Goal: Information Seeking & Learning: Learn about a topic

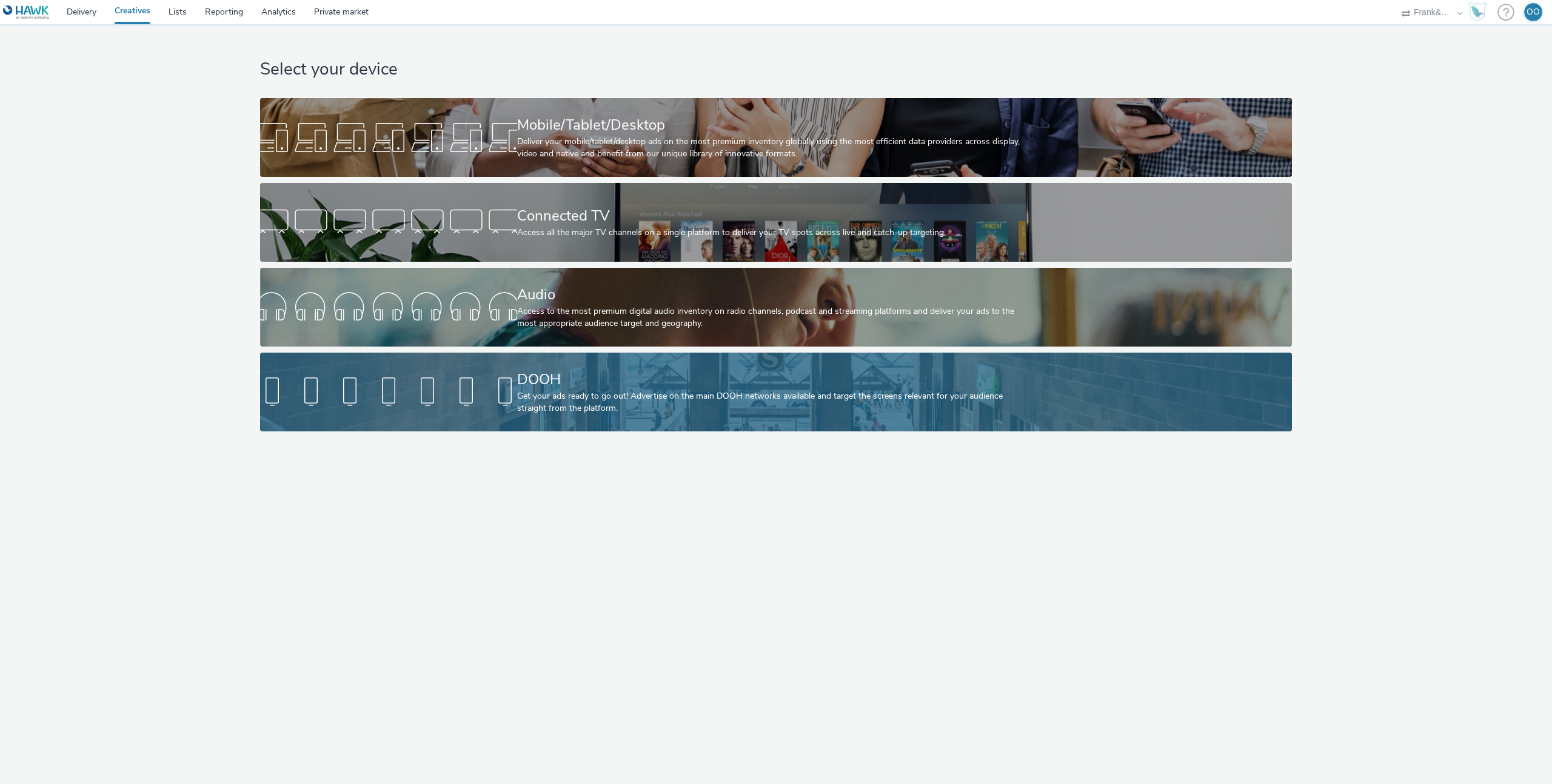
click at [457, 386] on div at bounding box center [388, 392] width 257 height 38
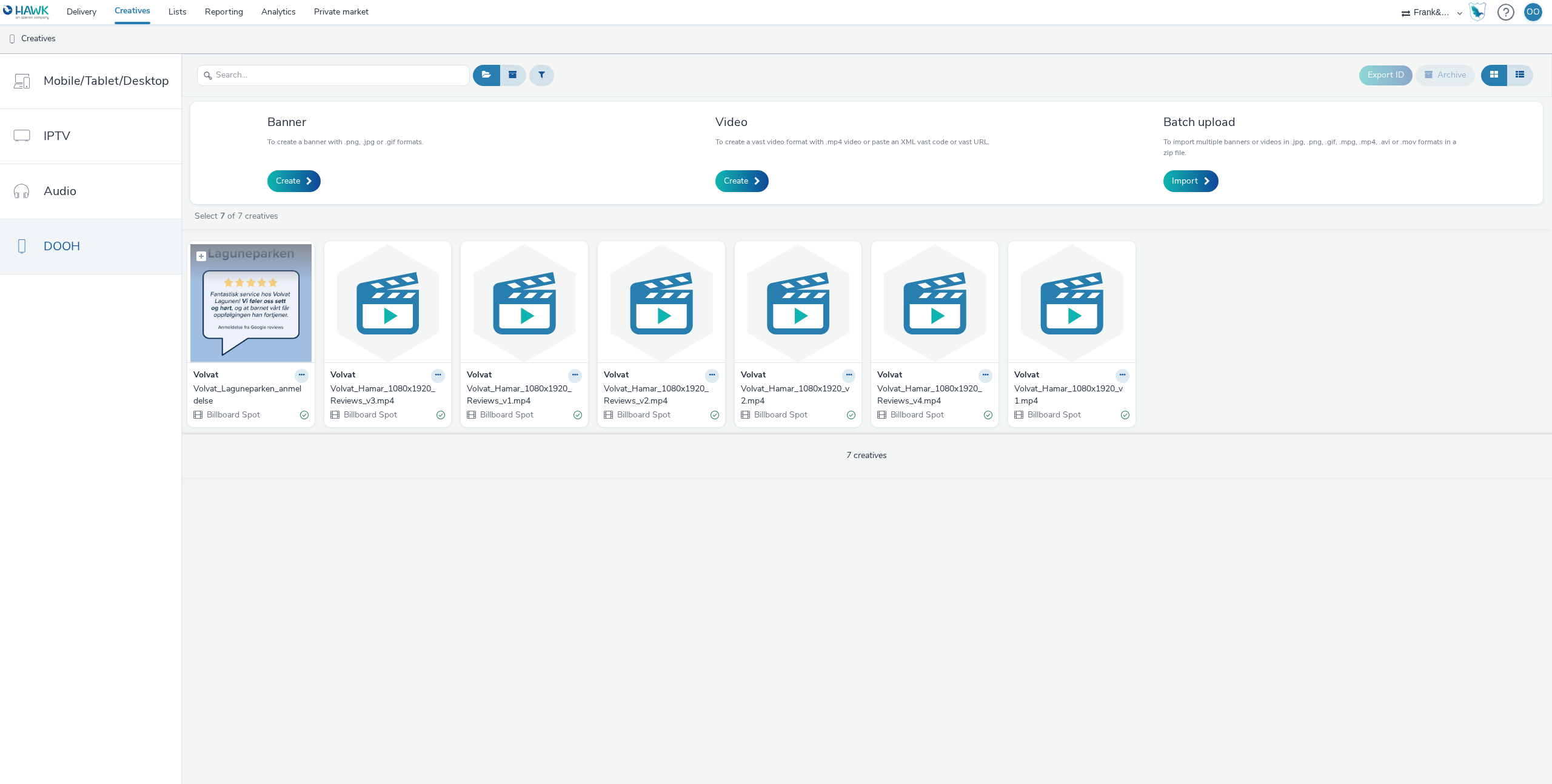
click at [267, 331] on img at bounding box center [250, 303] width 121 height 118
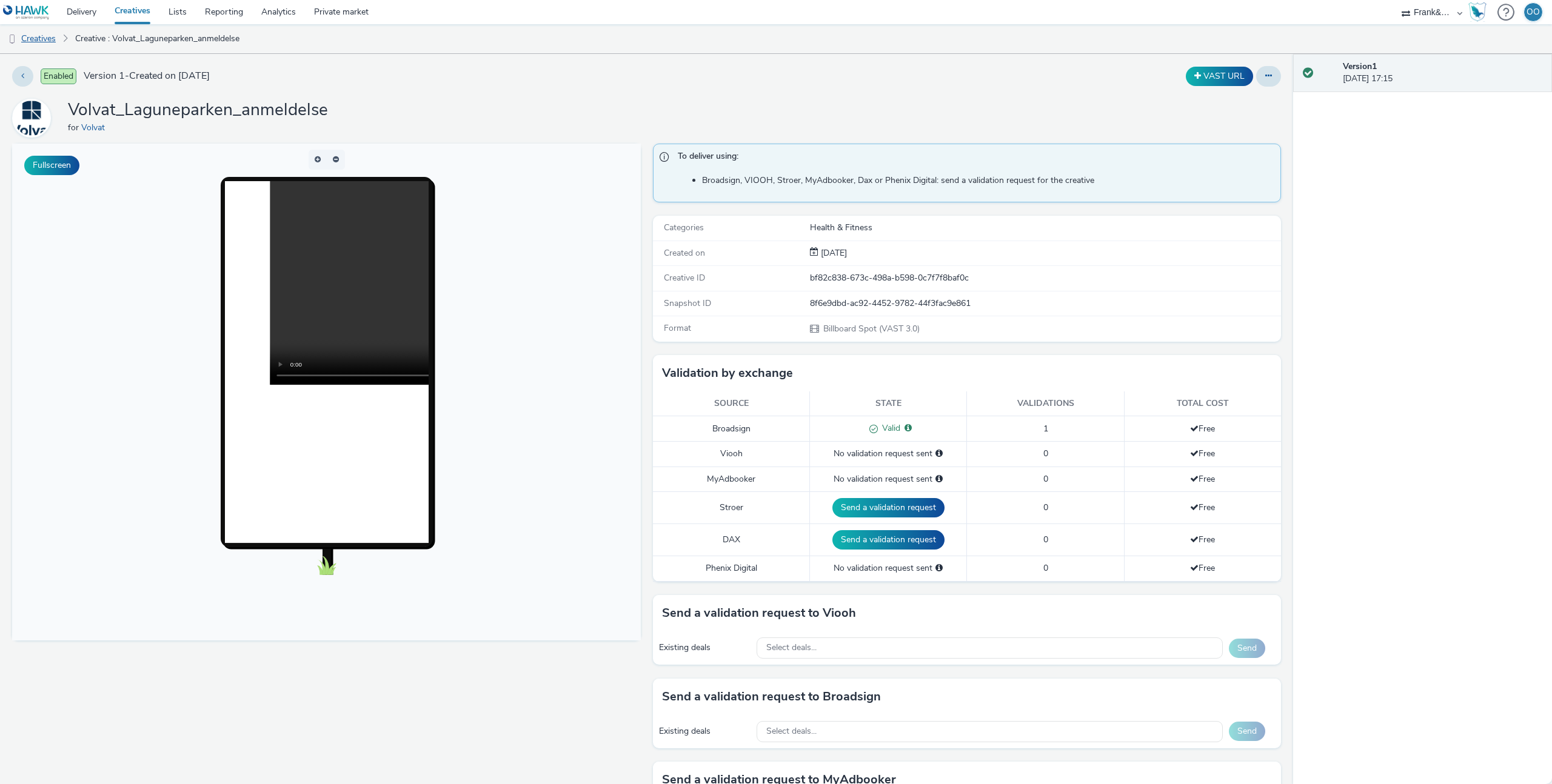
click at [45, 37] on link "Creatives" at bounding box center [31, 39] width 62 height 30
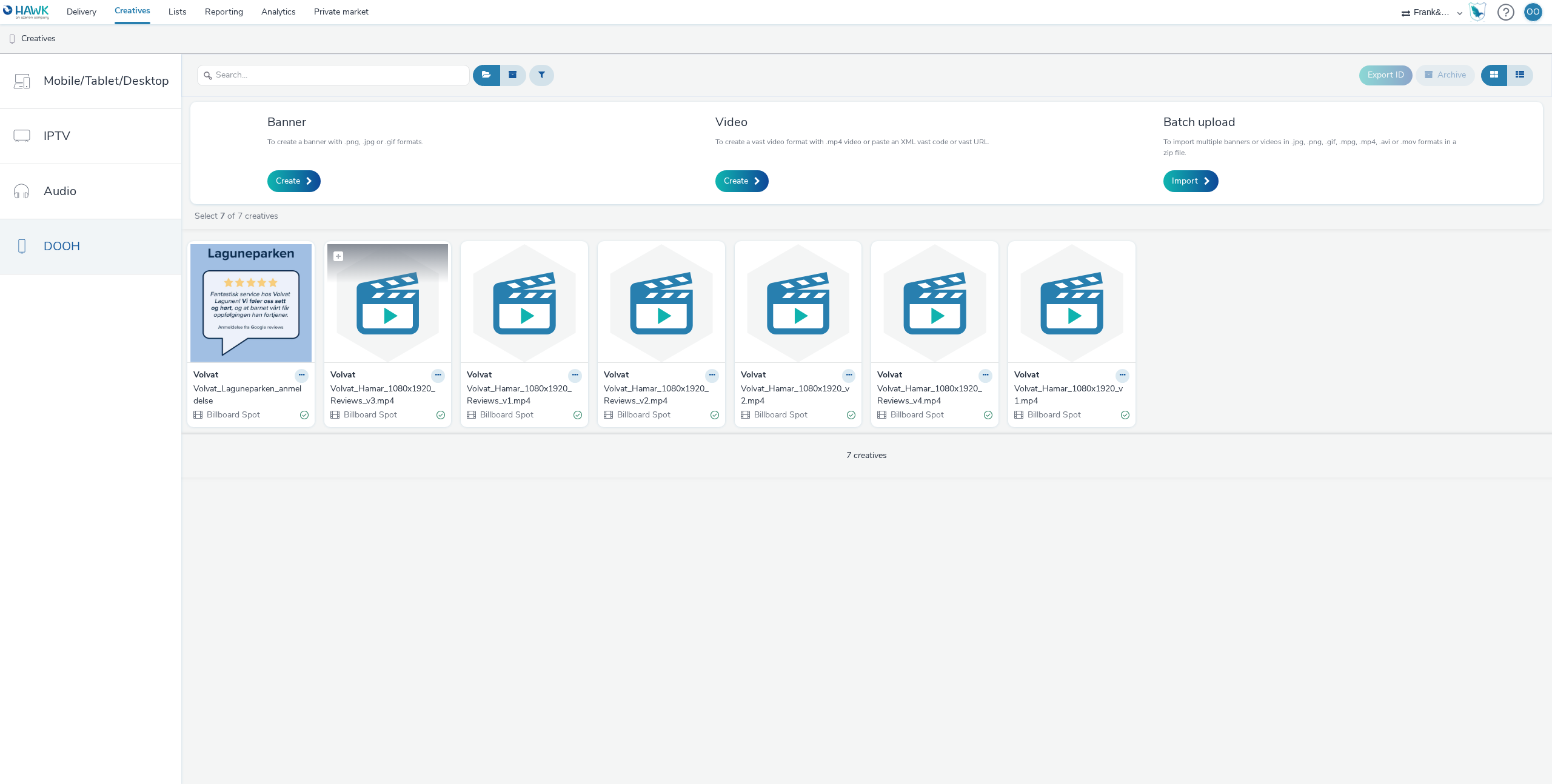
click at [384, 329] on img at bounding box center [388, 303] width 121 height 118
click at [130, 11] on link "Creatives" at bounding box center [132, 12] width 54 height 25
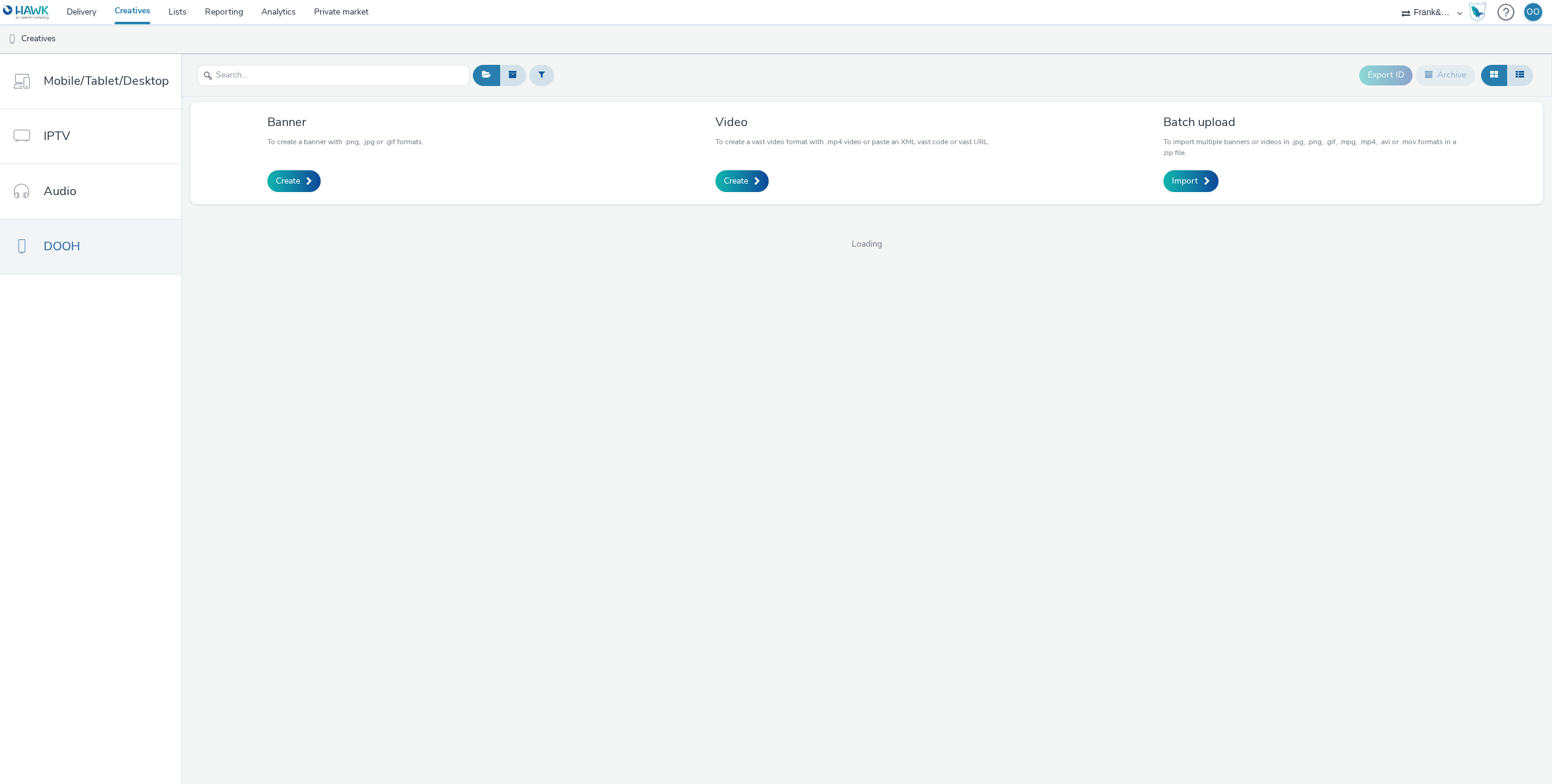
click at [1451, 9] on select "Adseo AS Akademiet AS Amidays AS Apriil Digital AS AZERION Beagle Media Dentsu …" at bounding box center [1432, 12] width 73 height 25
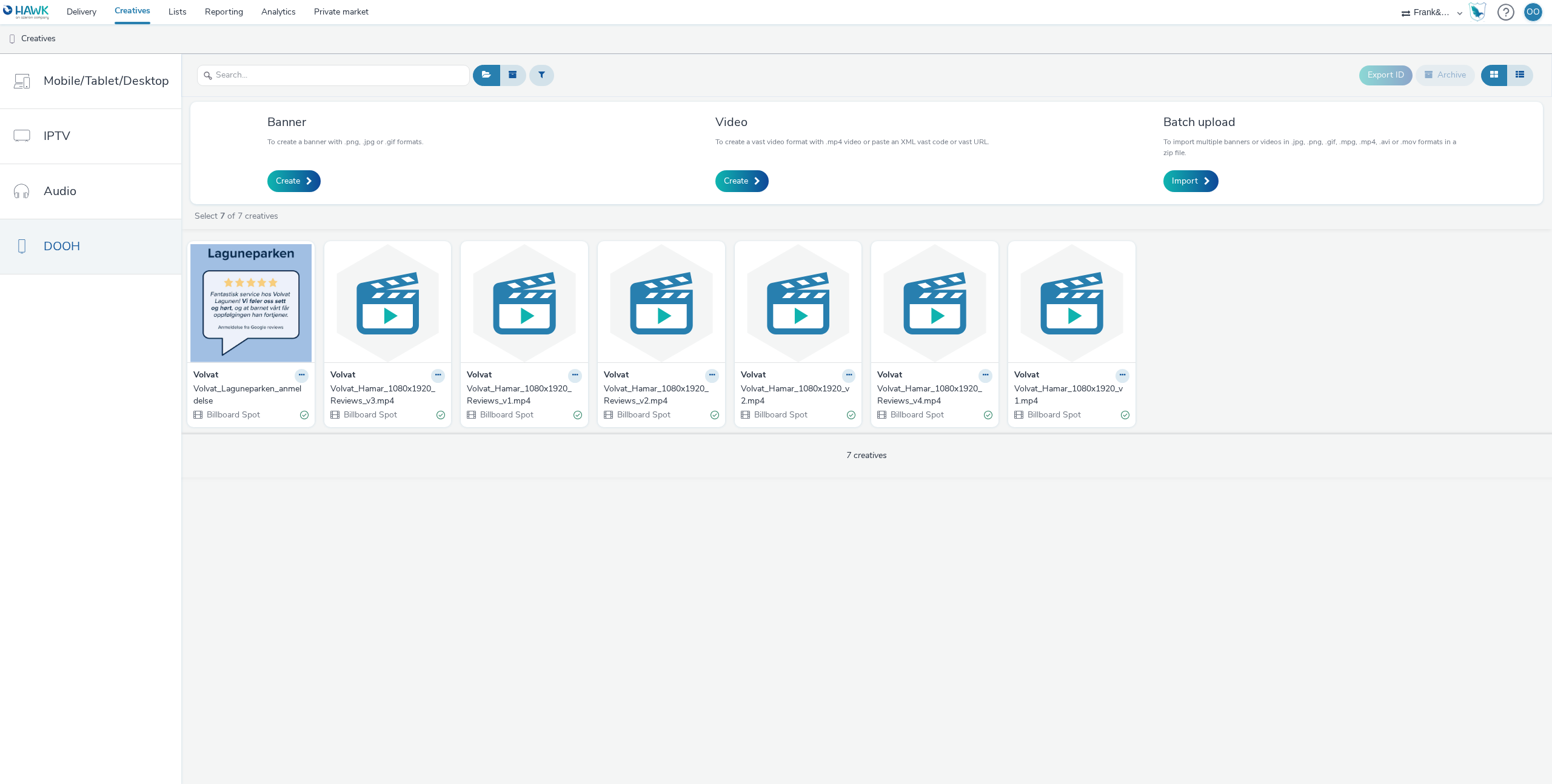
select select "ac009755-aa48-4799-8050-7a339a378eb8"
click at [1396, 0] on select "Adseo AS Akademiet AS Amidays AS Apriil Digital AS AZERION Beagle Media Dentsu …" at bounding box center [1432, 12] width 73 height 25
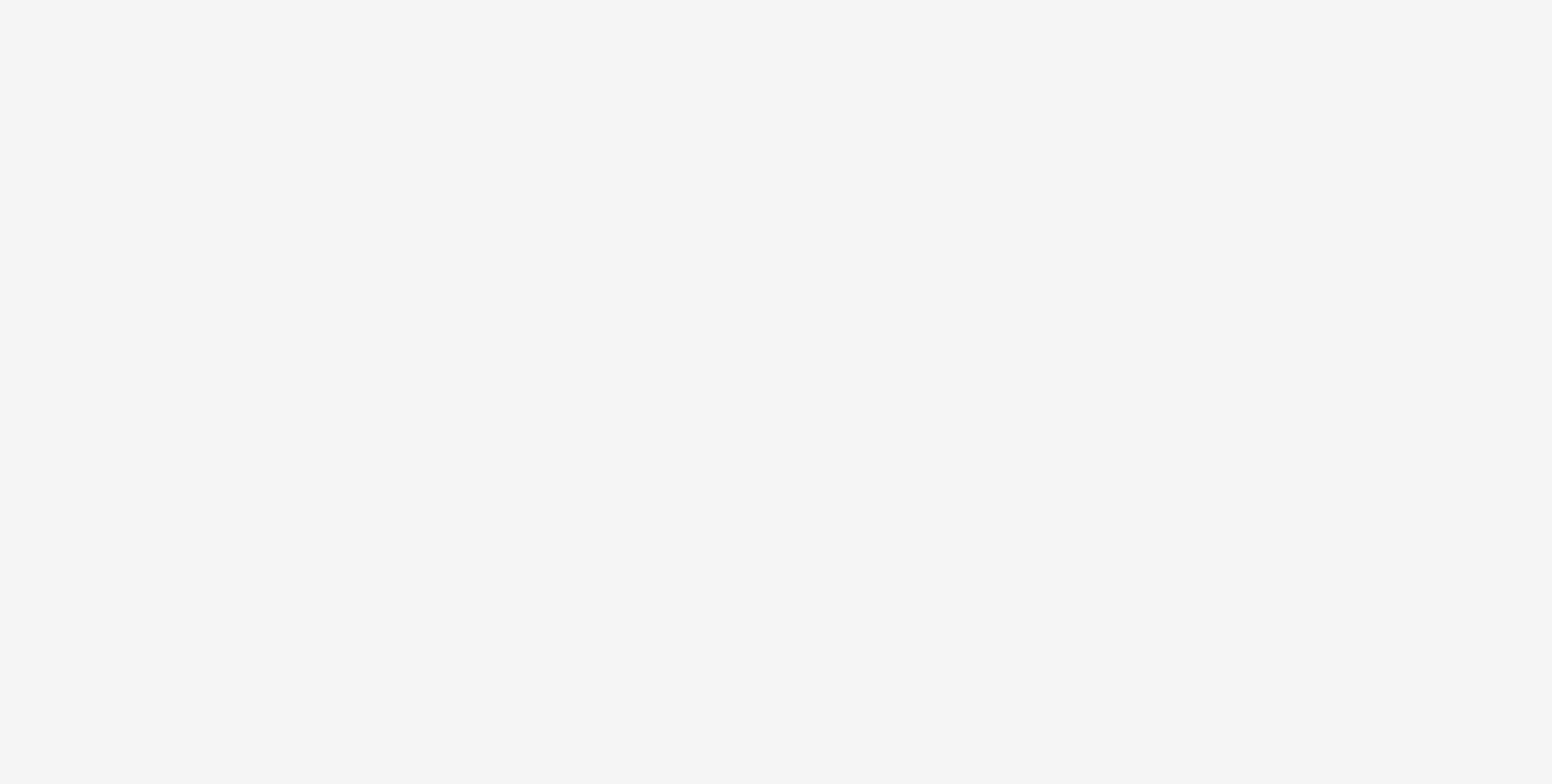
select select "ac009755-aa48-4799-8050-7a339a378eb8"
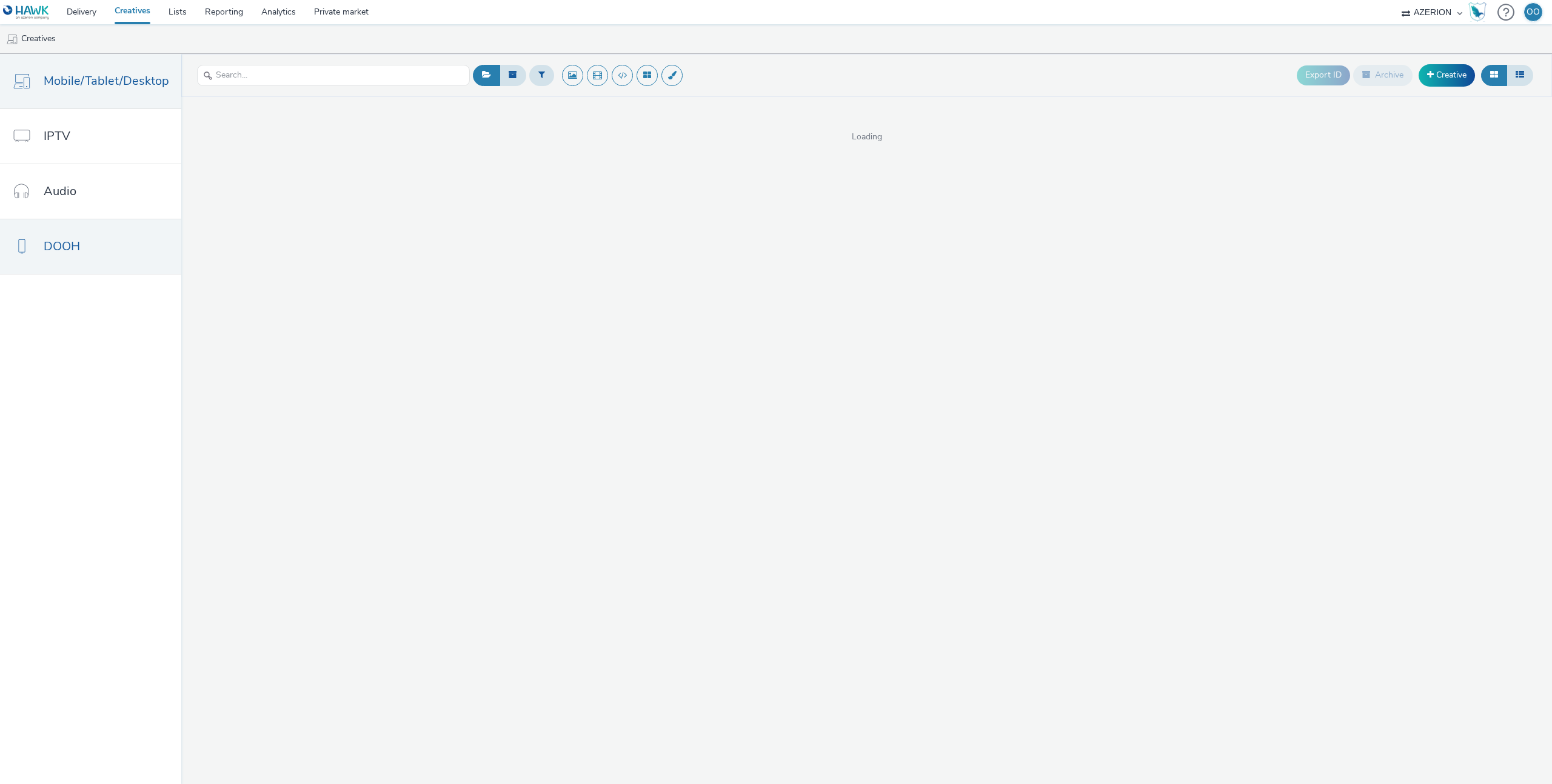
click at [68, 239] on span "DOOH" at bounding box center [61, 246] width 36 height 18
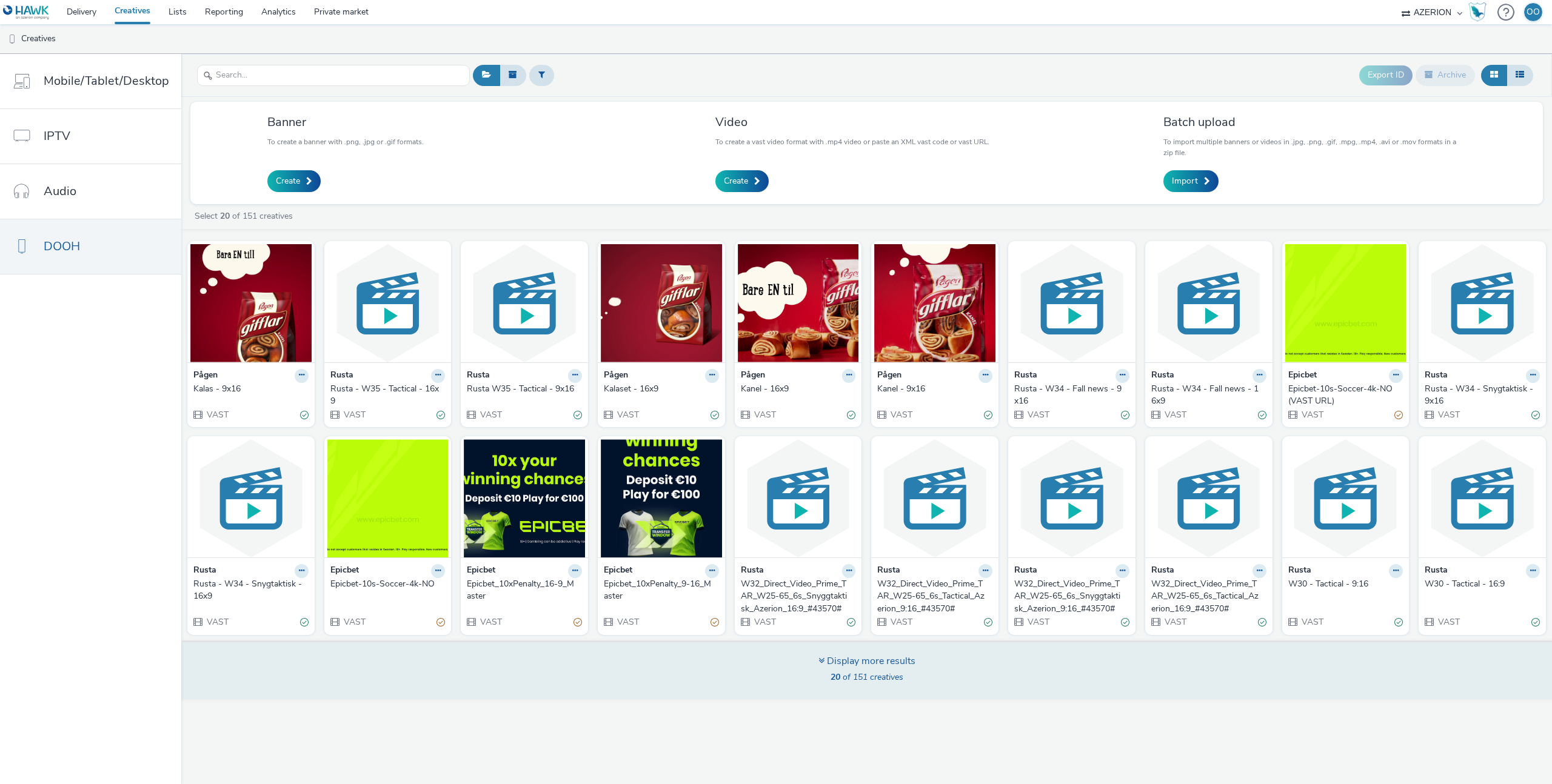
click at [829, 664] on div "Display more results" at bounding box center [866, 661] width 97 height 14
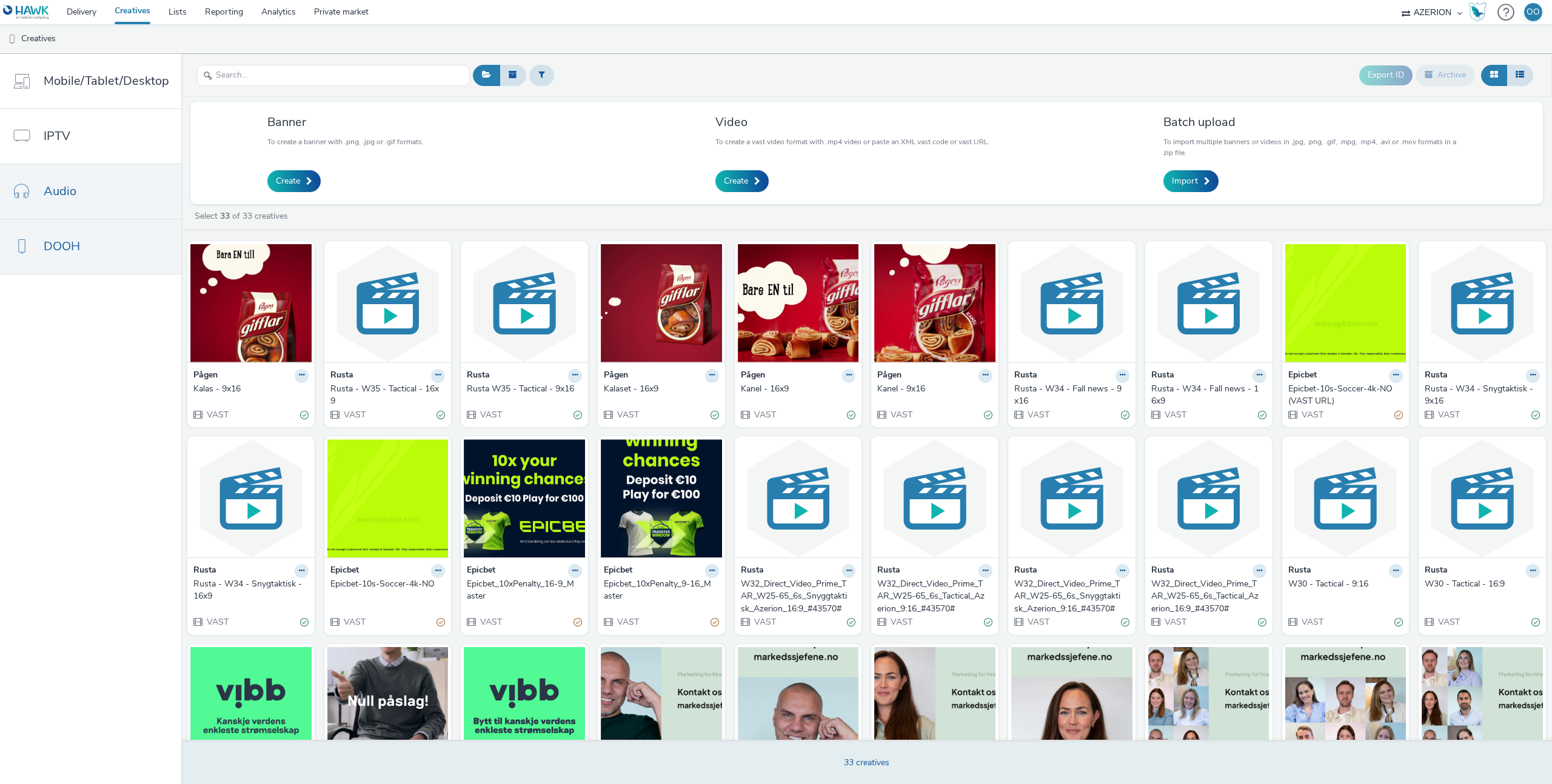
click at [102, 203] on link "Audio" at bounding box center [91, 191] width 181 height 54
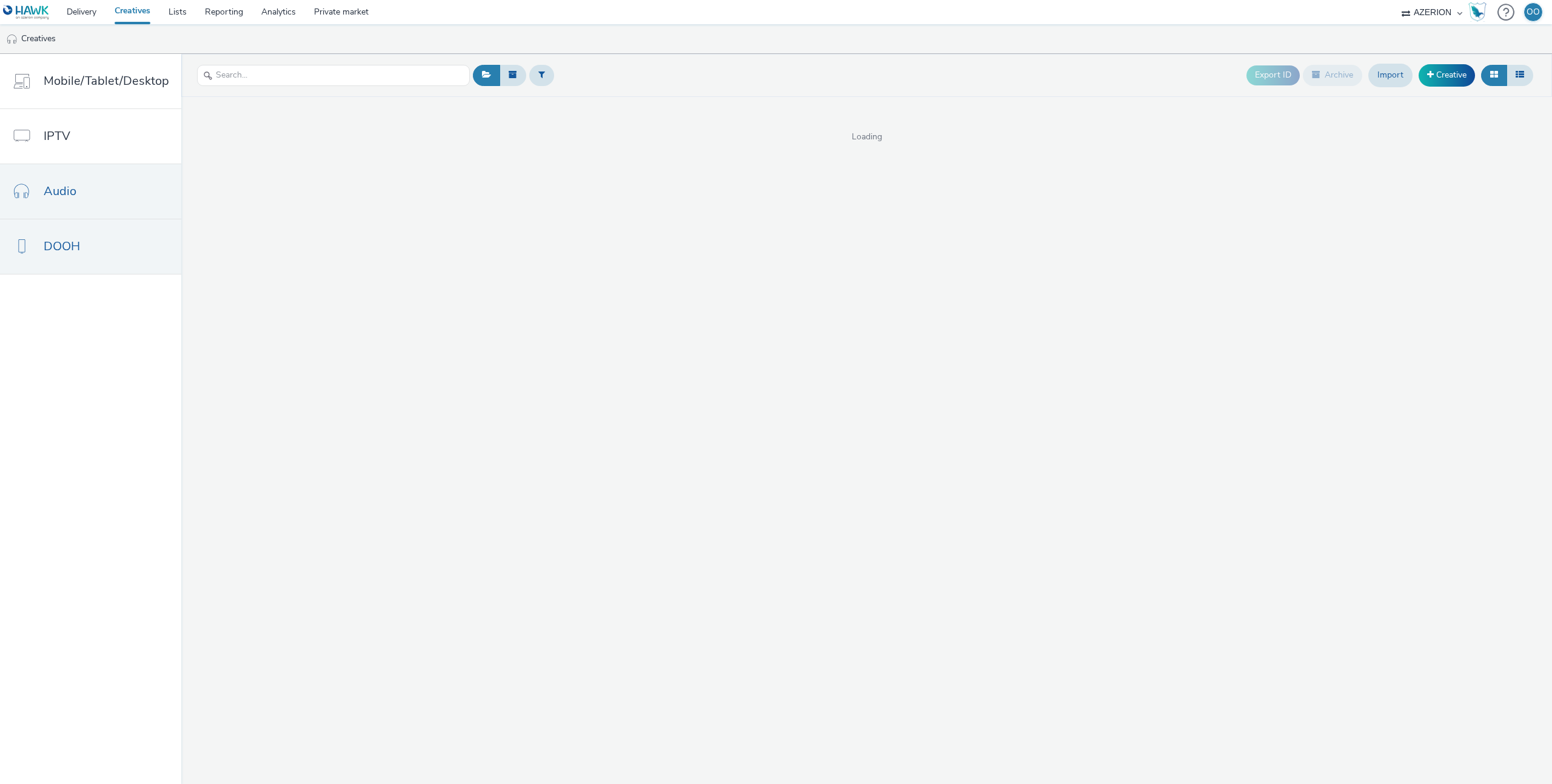
click at [78, 245] on span "DOOH" at bounding box center [61, 246] width 36 height 18
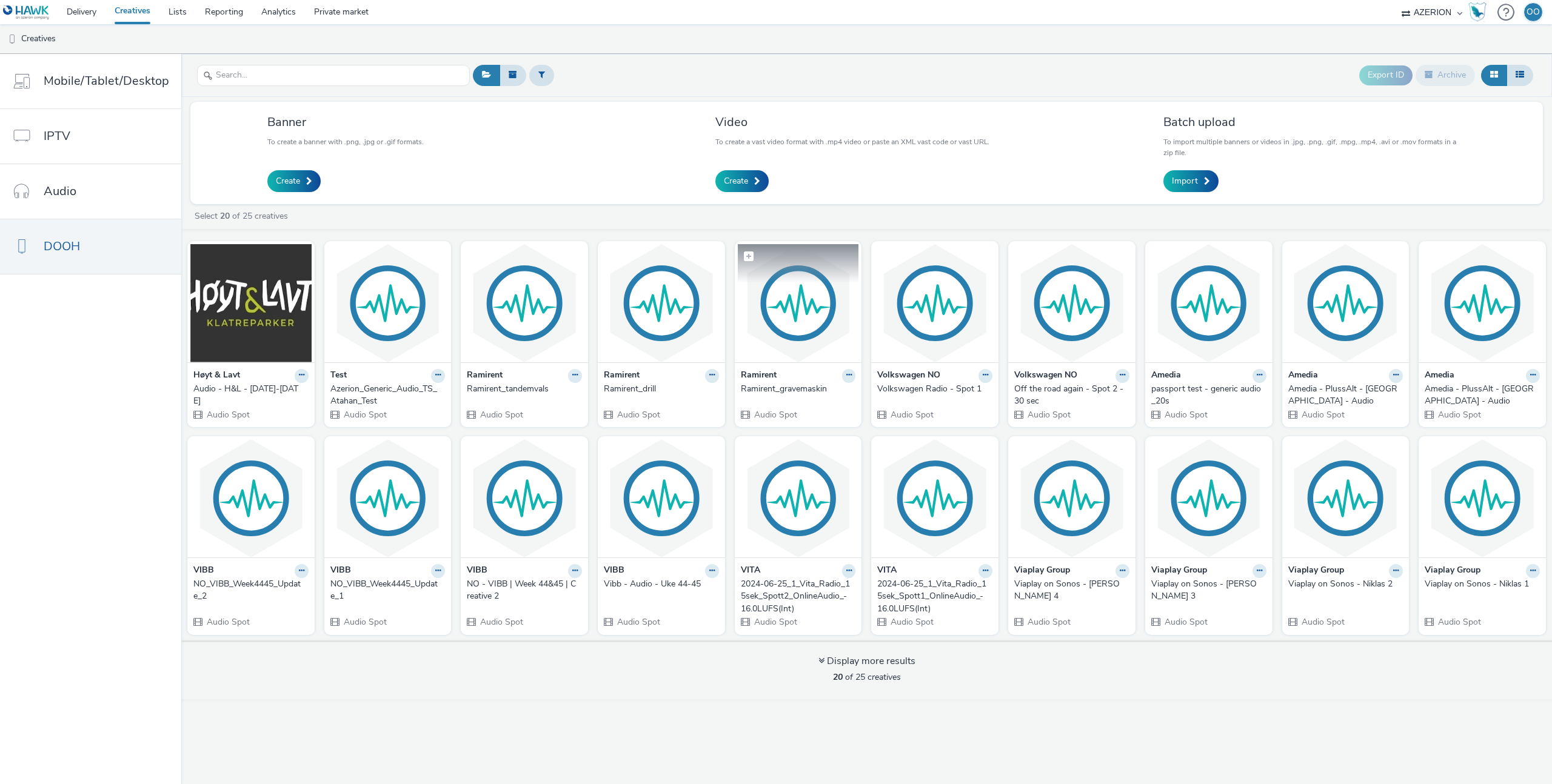
click at [793, 319] on img at bounding box center [798, 303] width 121 height 118
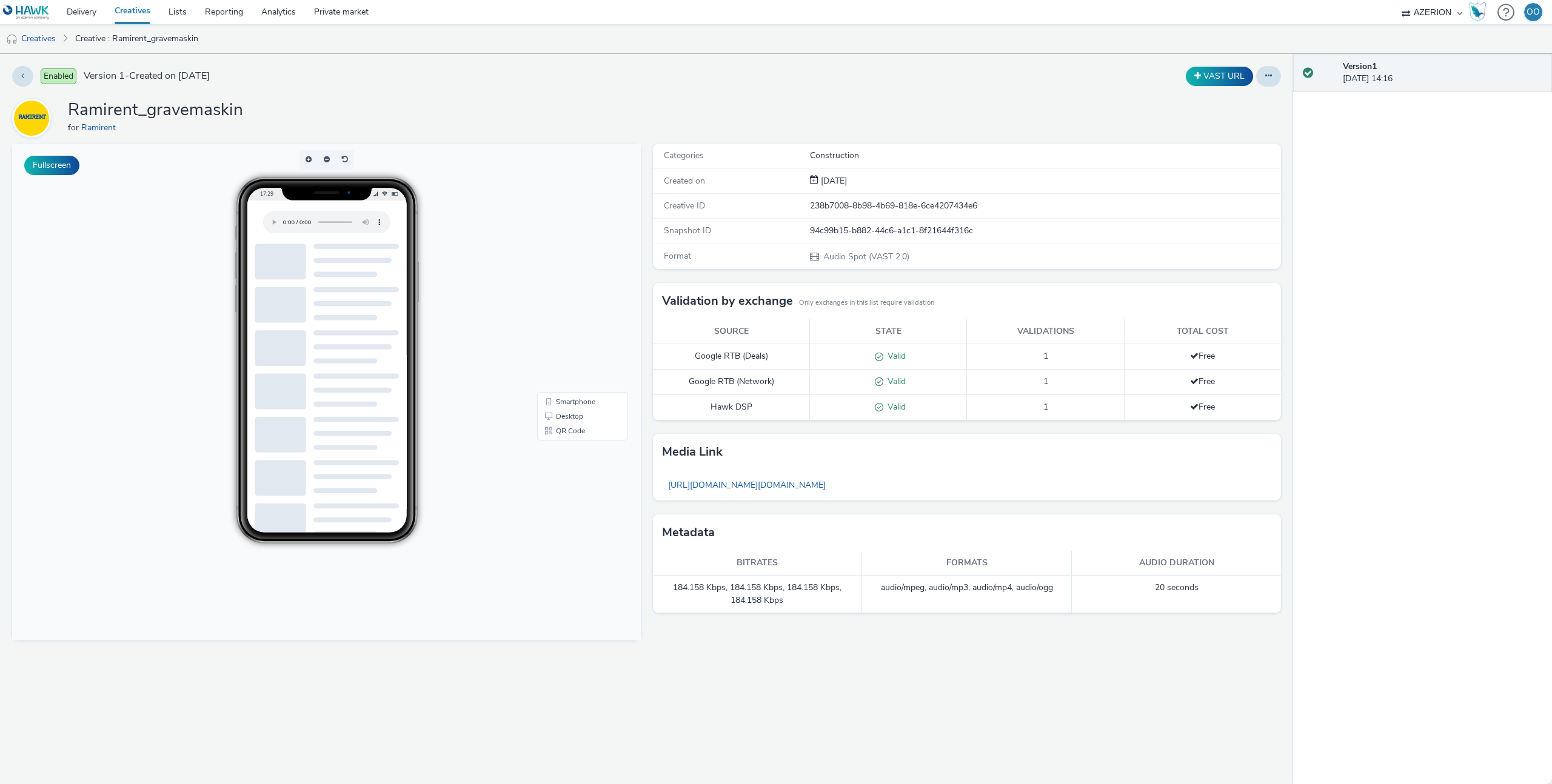
click at [128, 10] on link "Creatives" at bounding box center [132, 12] width 54 height 25
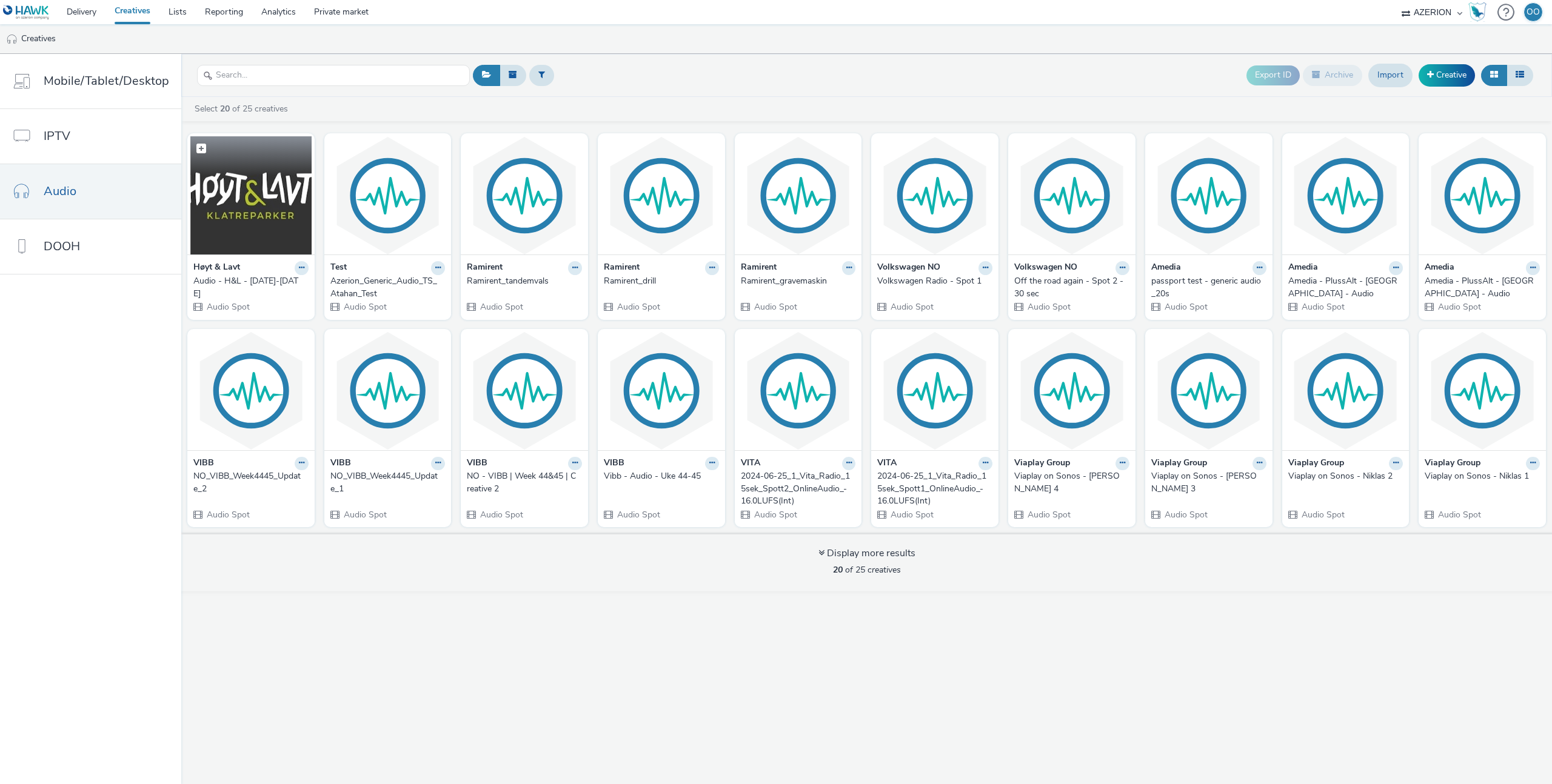
click at [234, 203] on img at bounding box center [250, 196] width 121 height 118
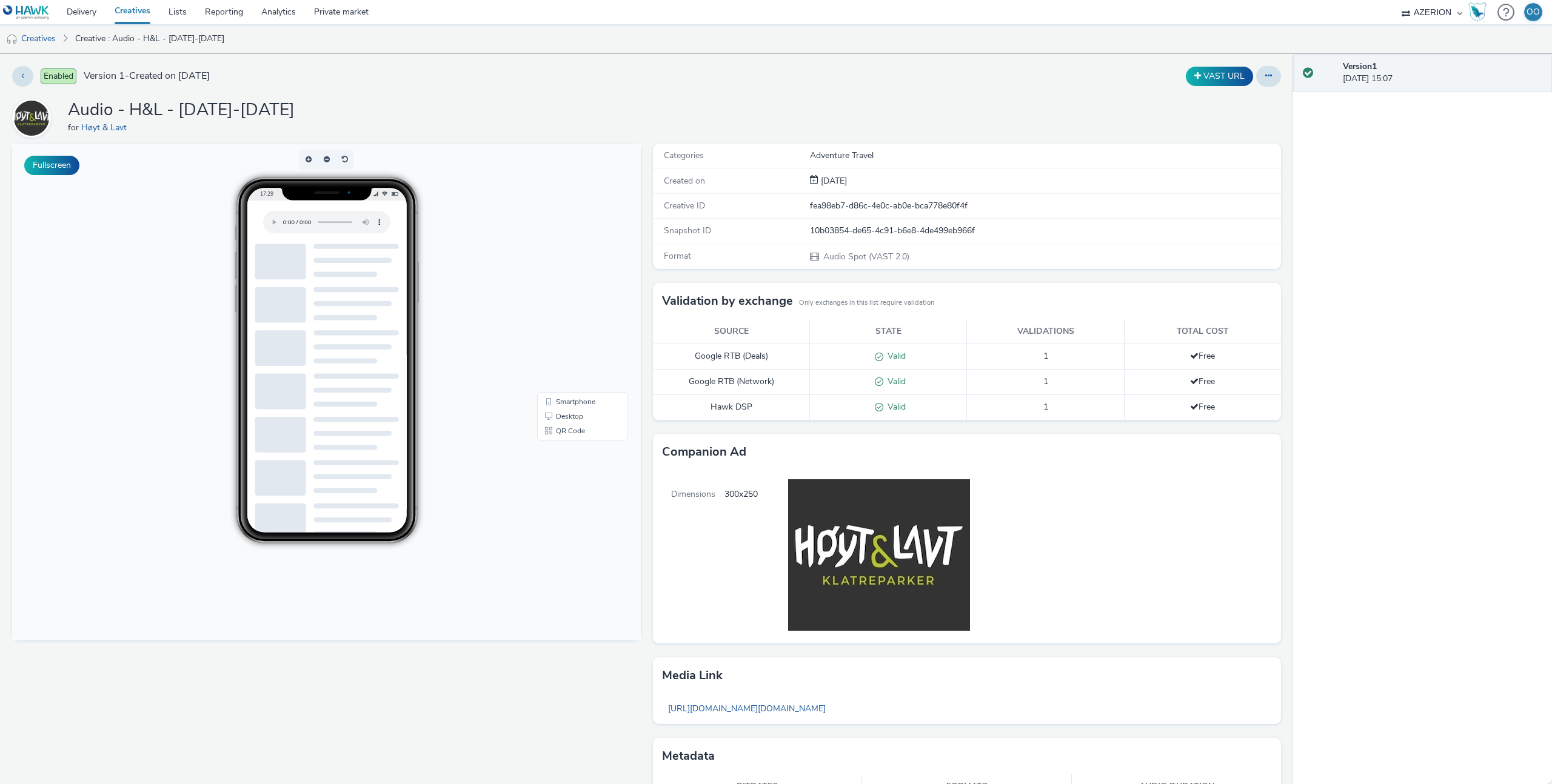
click at [141, 13] on link "Creatives" at bounding box center [132, 12] width 54 height 25
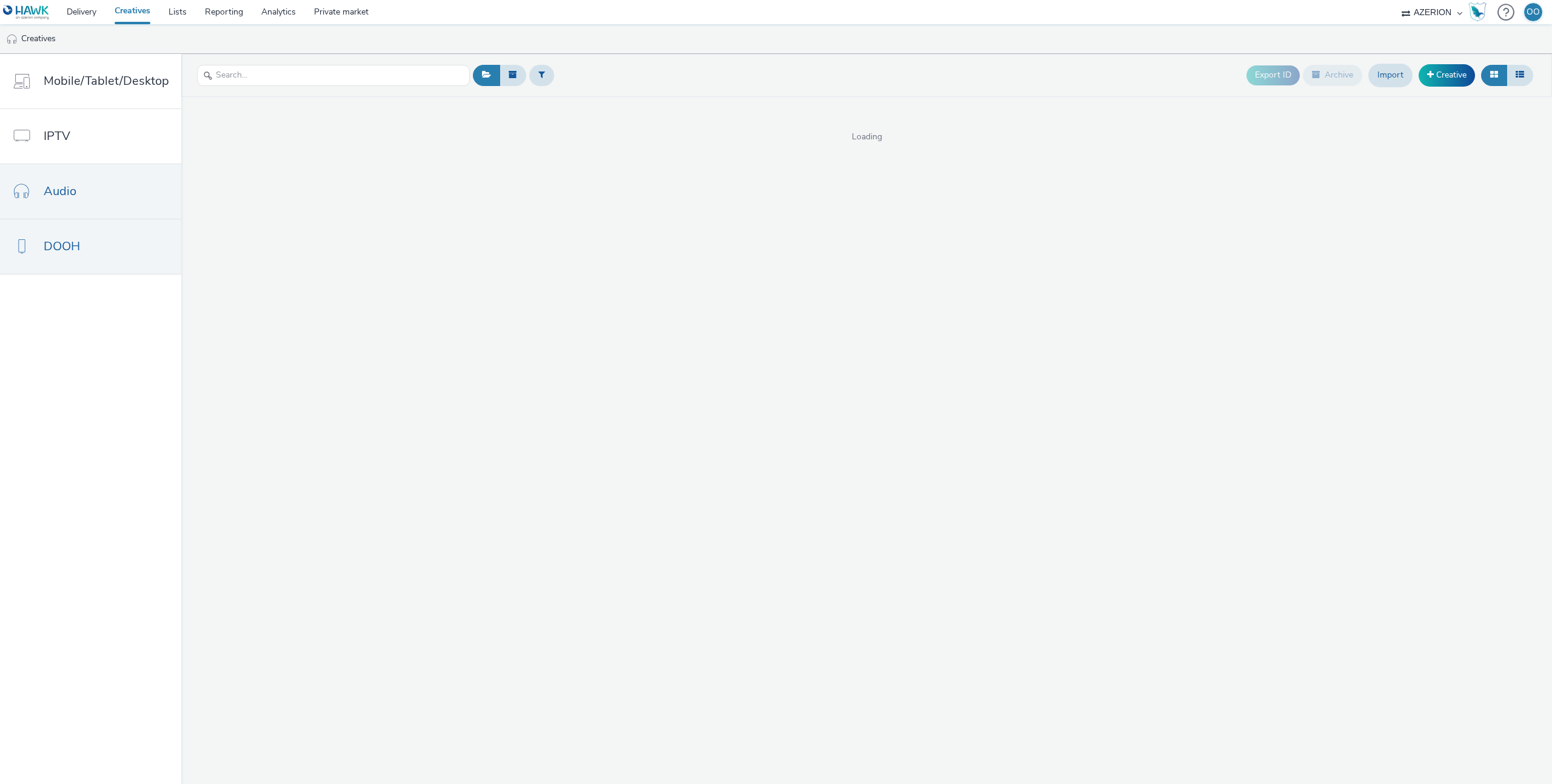
click at [69, 233] on link "DOOH" at bounding box center [91, 246] width 181 height 54
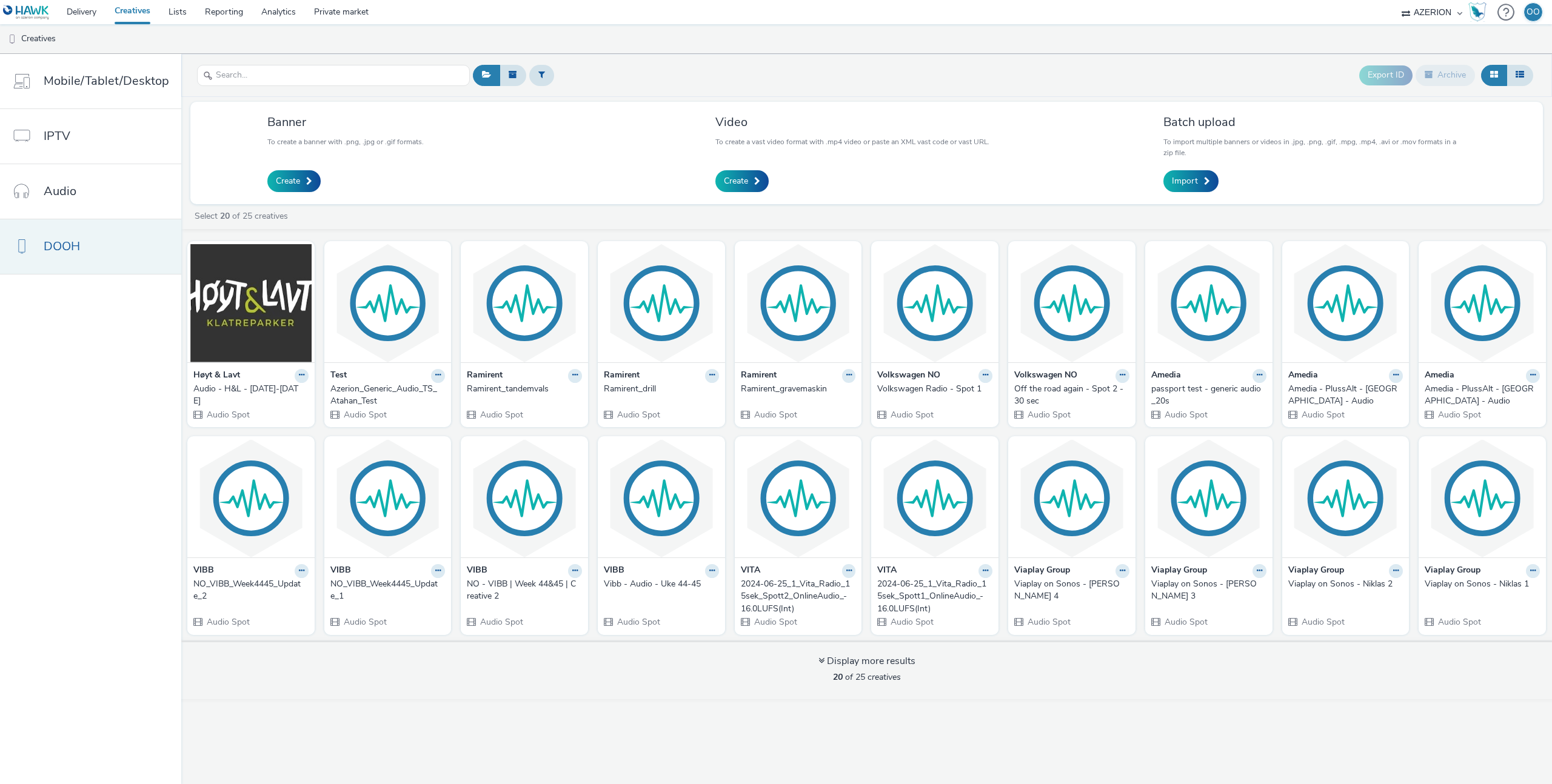
click at [72, 258] on link "DOOH" at bounding box center [91, 246] width 181 height 54
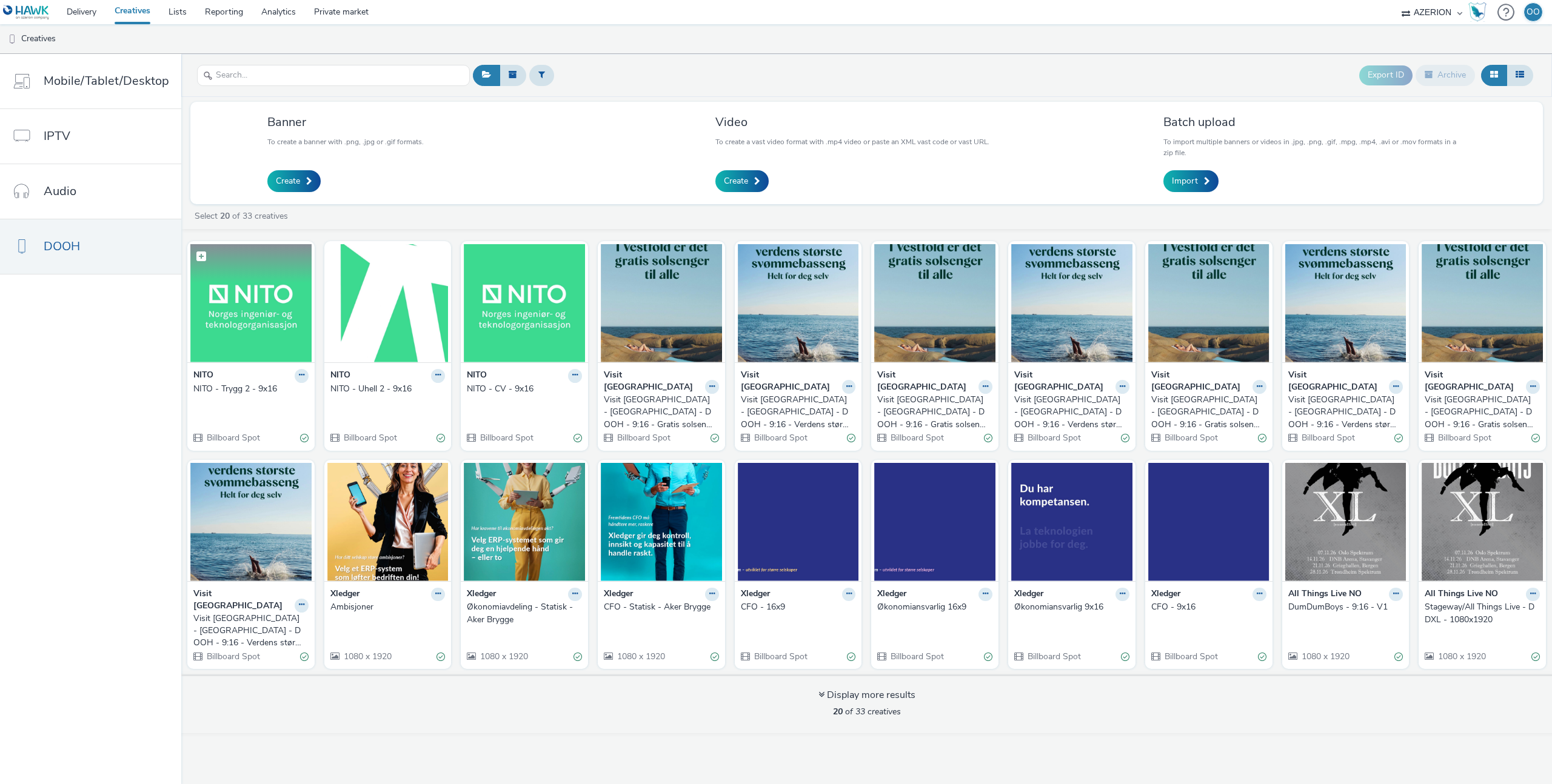
click at [233, 300] on img at bounding box center [250, 303] width 121 height 118
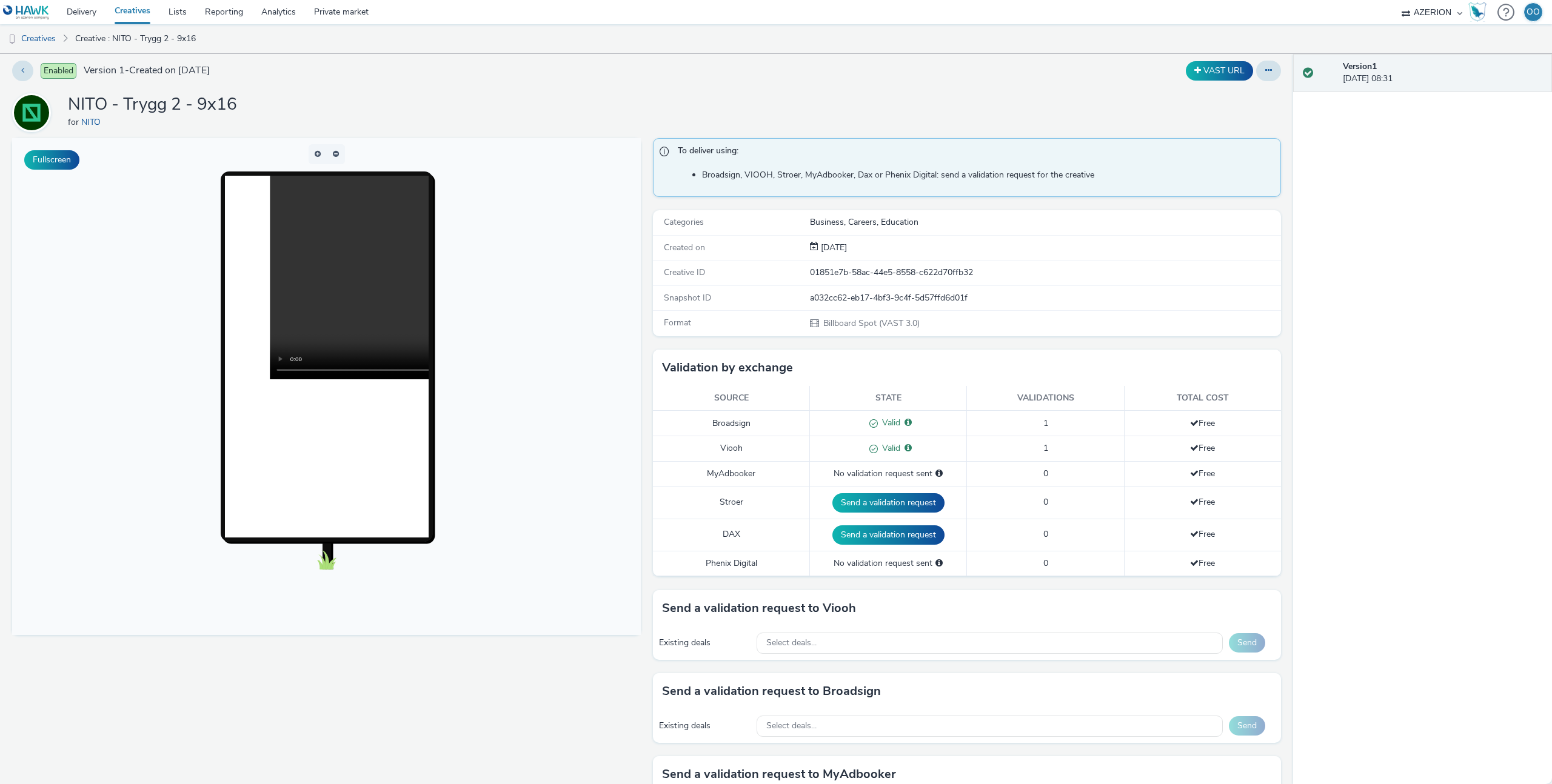
scroll to position [4, 0]
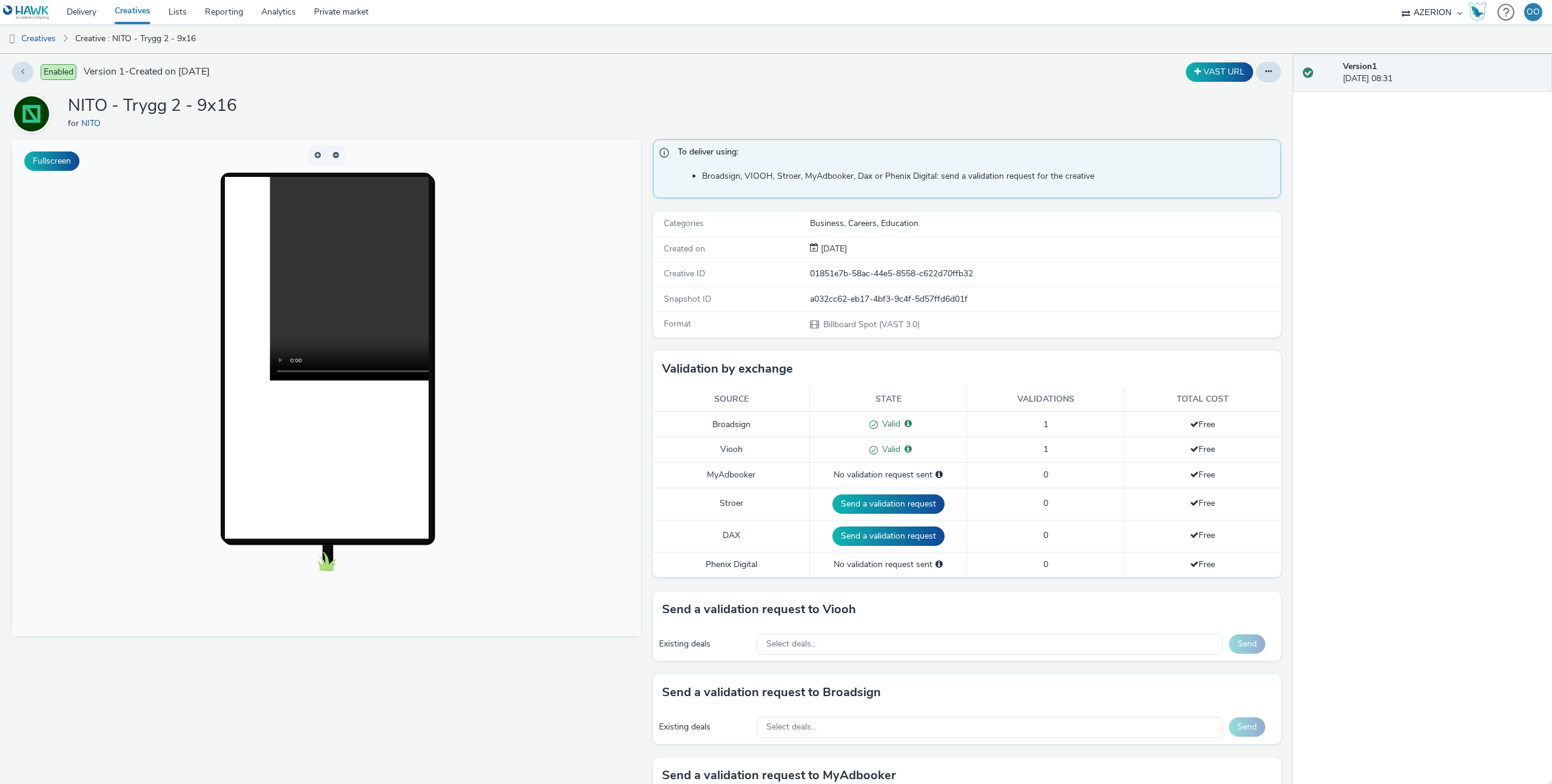
click at [521, 365] on body at bounding box center [326, 388] width 629 height 497
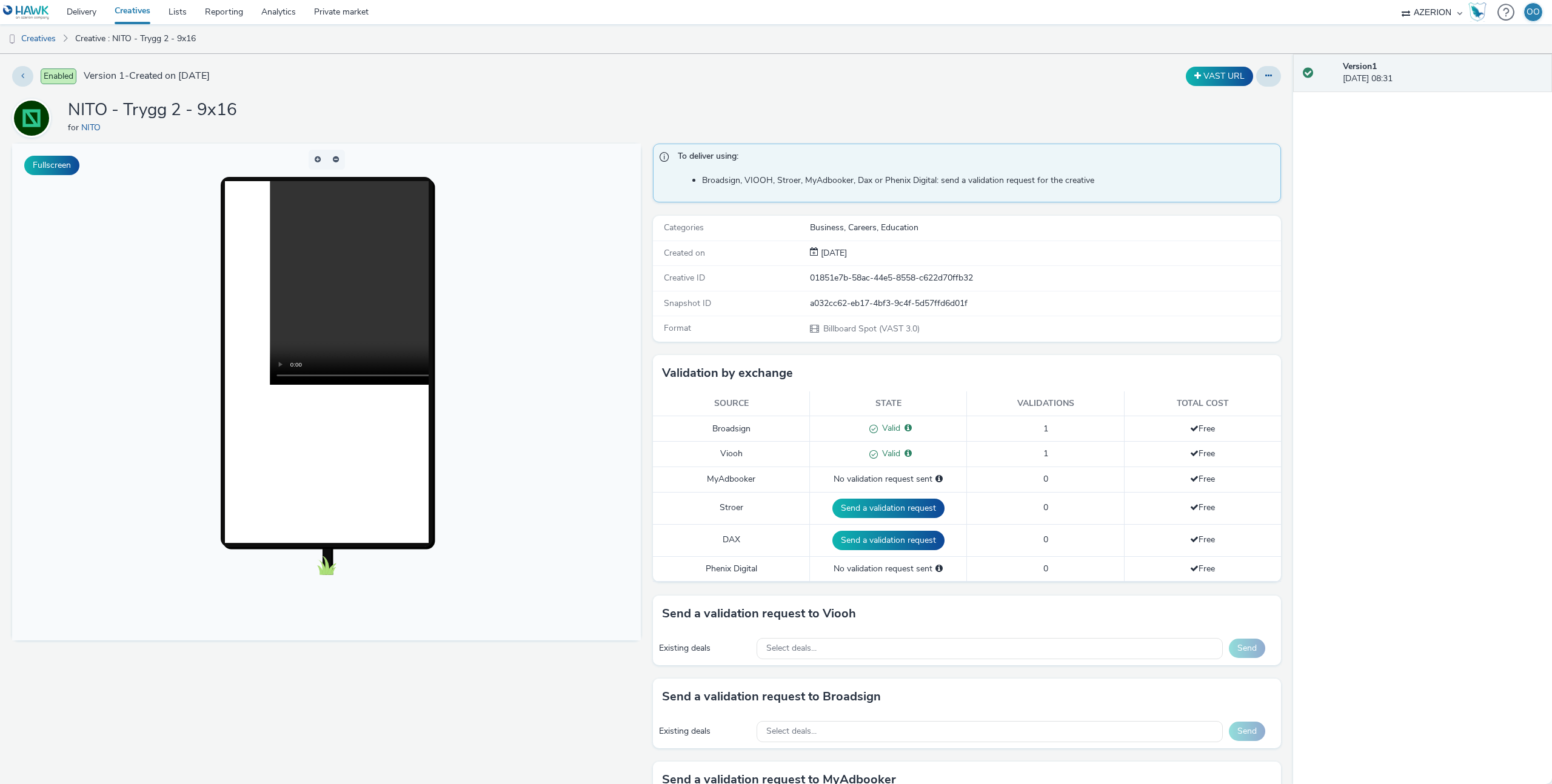
scroll to position [0, 0]
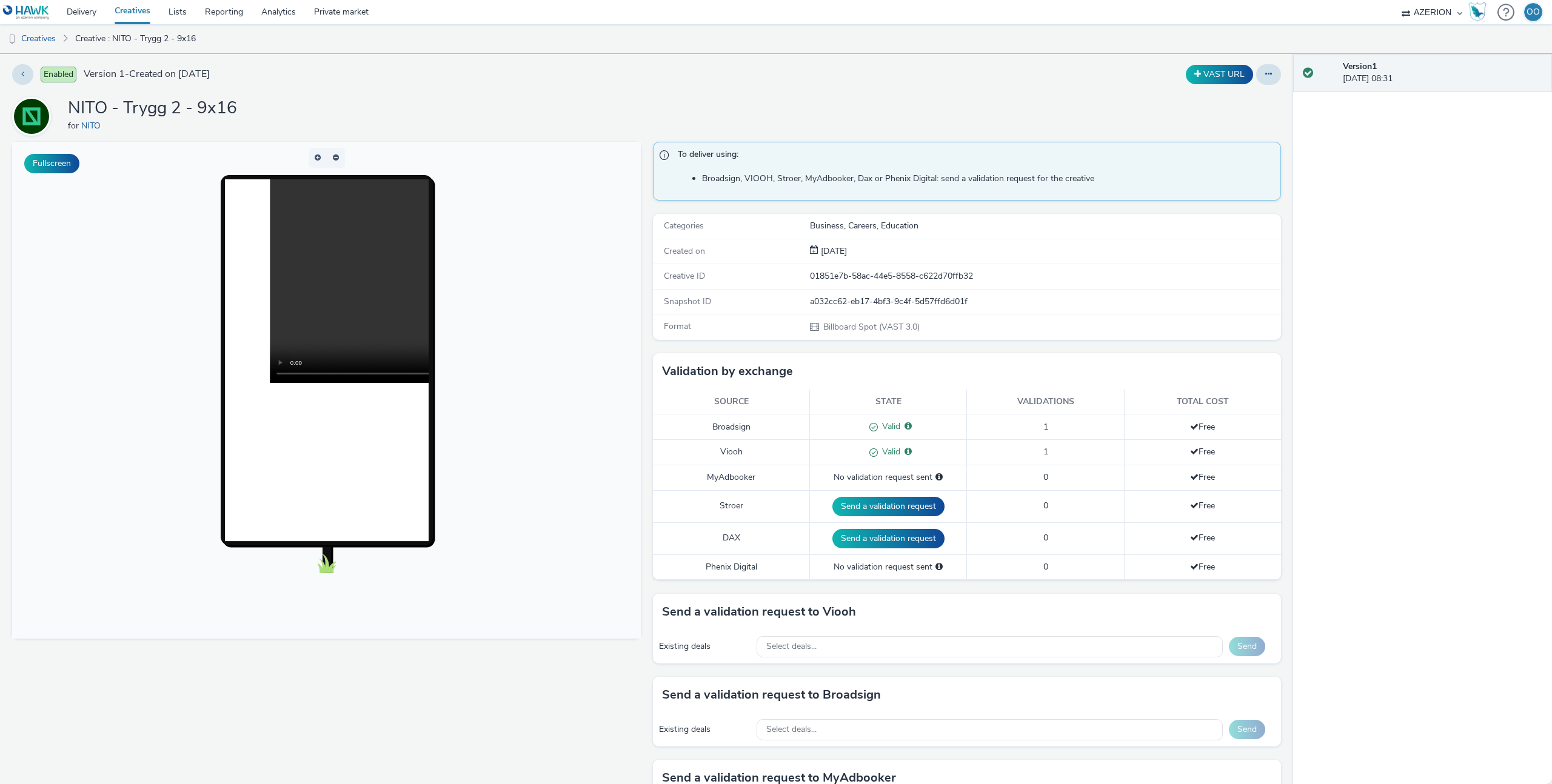
click at [244, 335] on preview-vast at bounding box center [326, 280] width 204 height 204
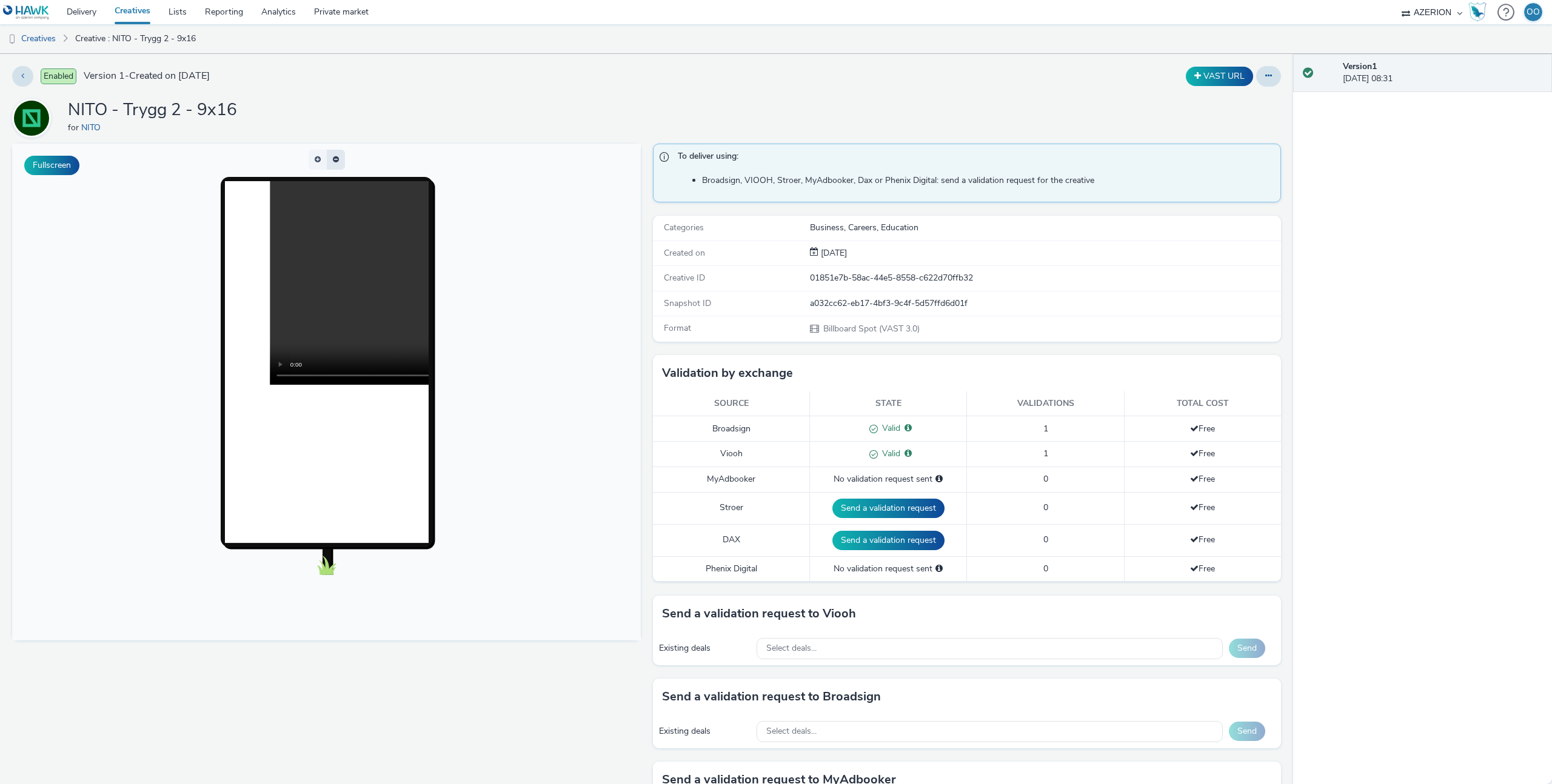
click at [334, 165] on button "button" at bounding box center [336, 159] width 18 height 20
click at [329, 161] on button "button" at bounding box center [336, 159] width 18 height 20
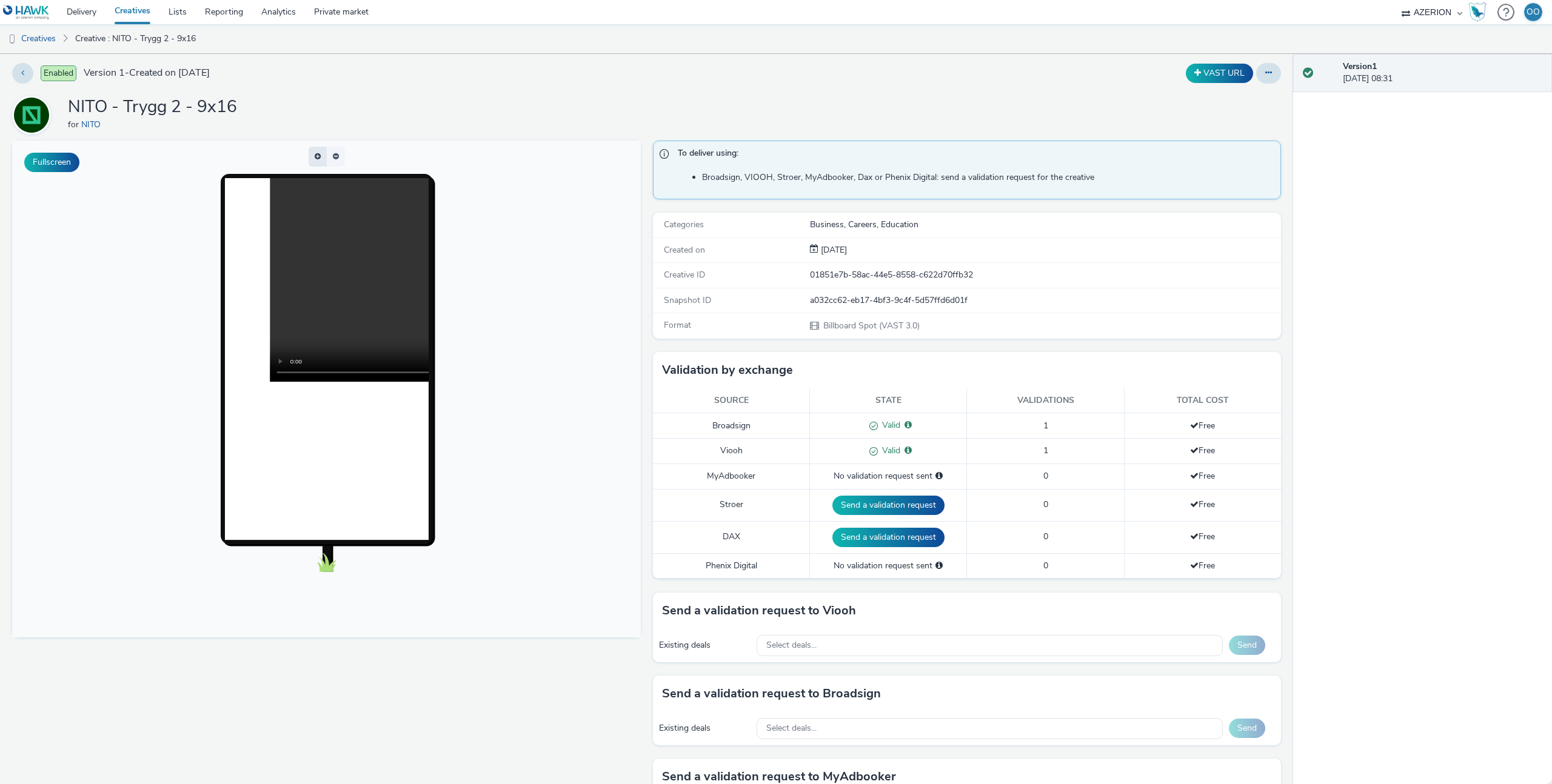
click at [313, 159] on button "button" at bounding box center [317, 156] width 18 height 20
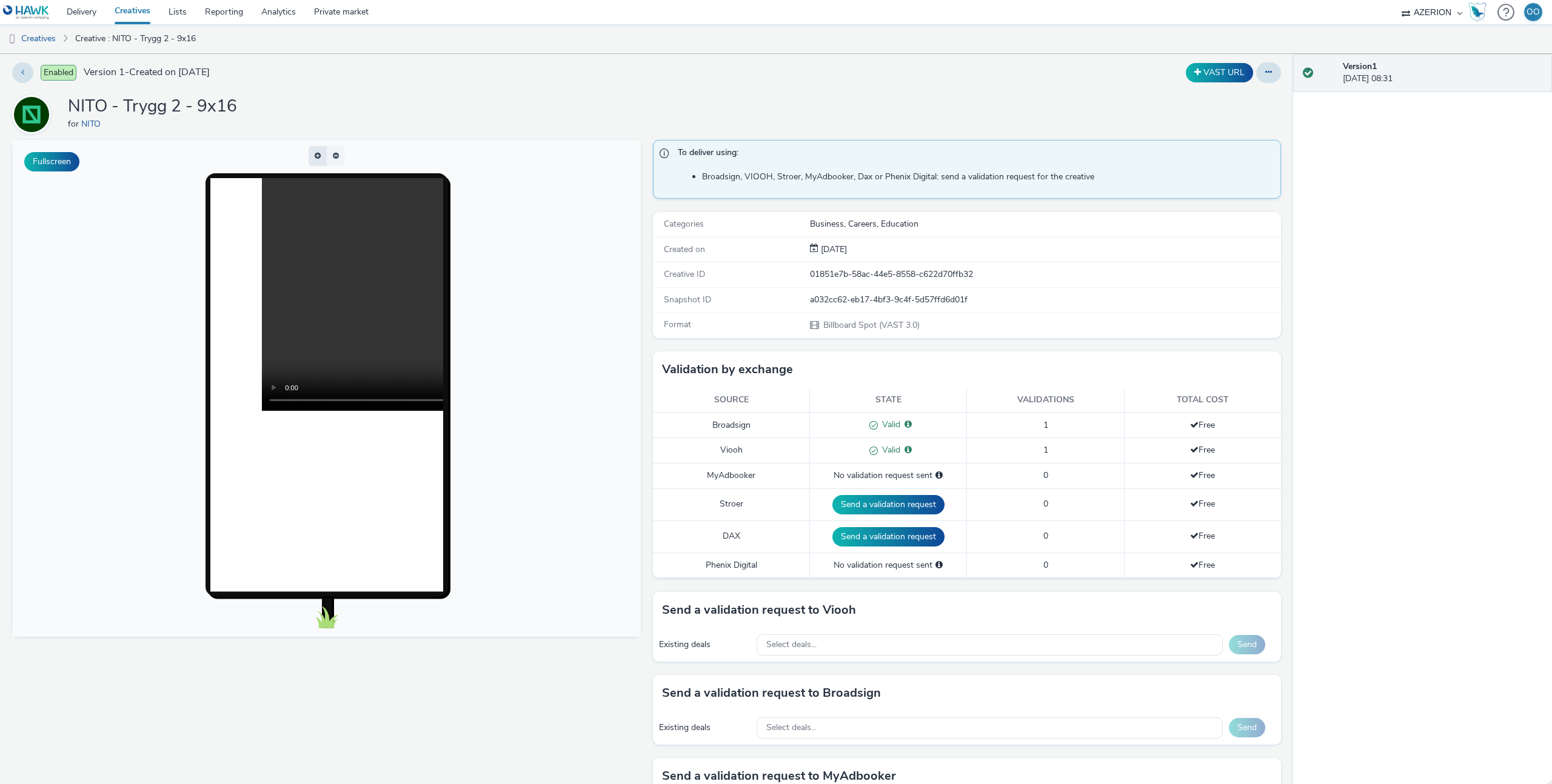
click at [319, 159] on button "button" at bounding box center [317, 155] width 18 height 20
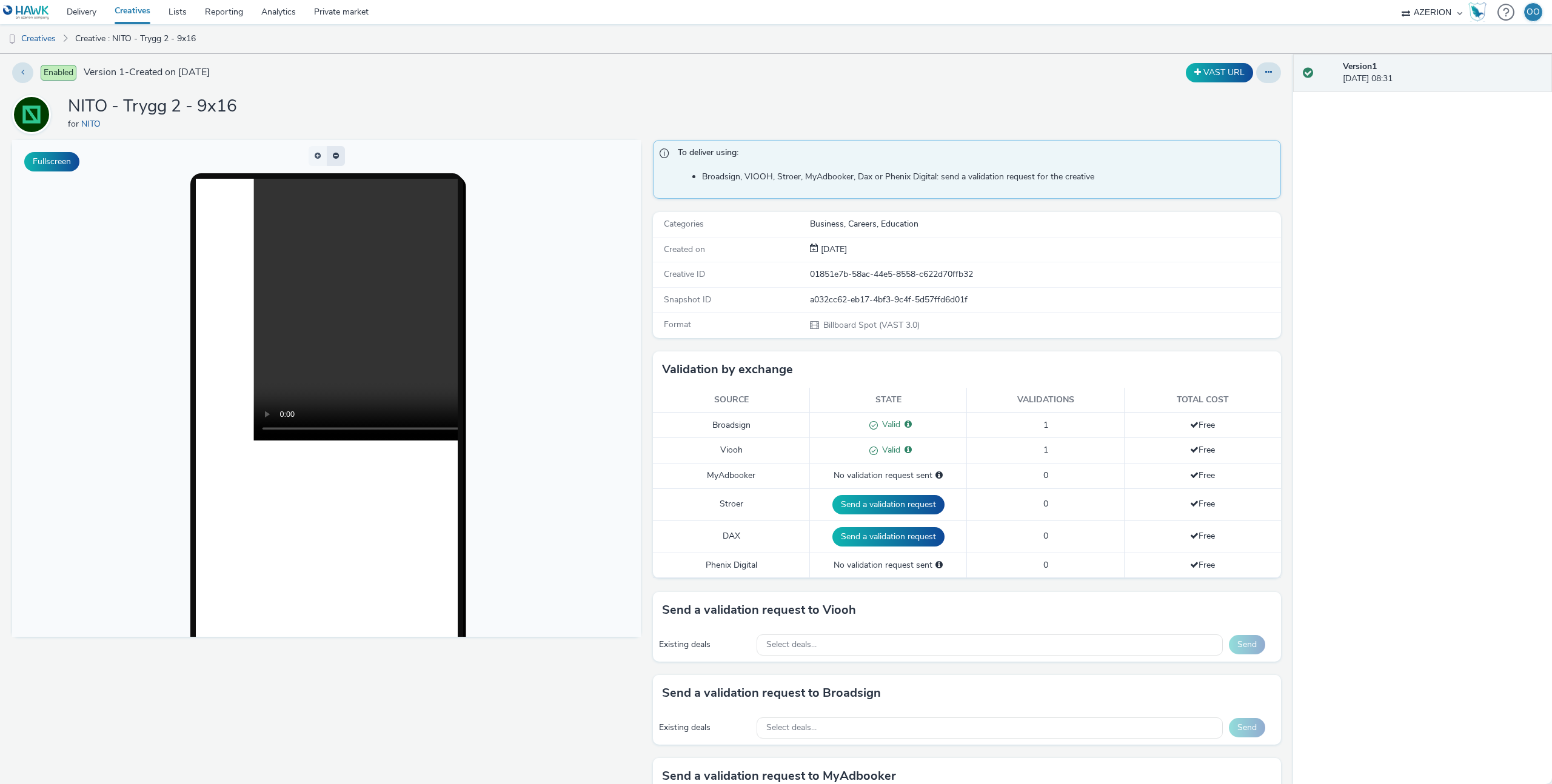
scroll to position [2, 0]
click at [328, 160] on button "button" at bounding box center [336, 157] width 18 height 20
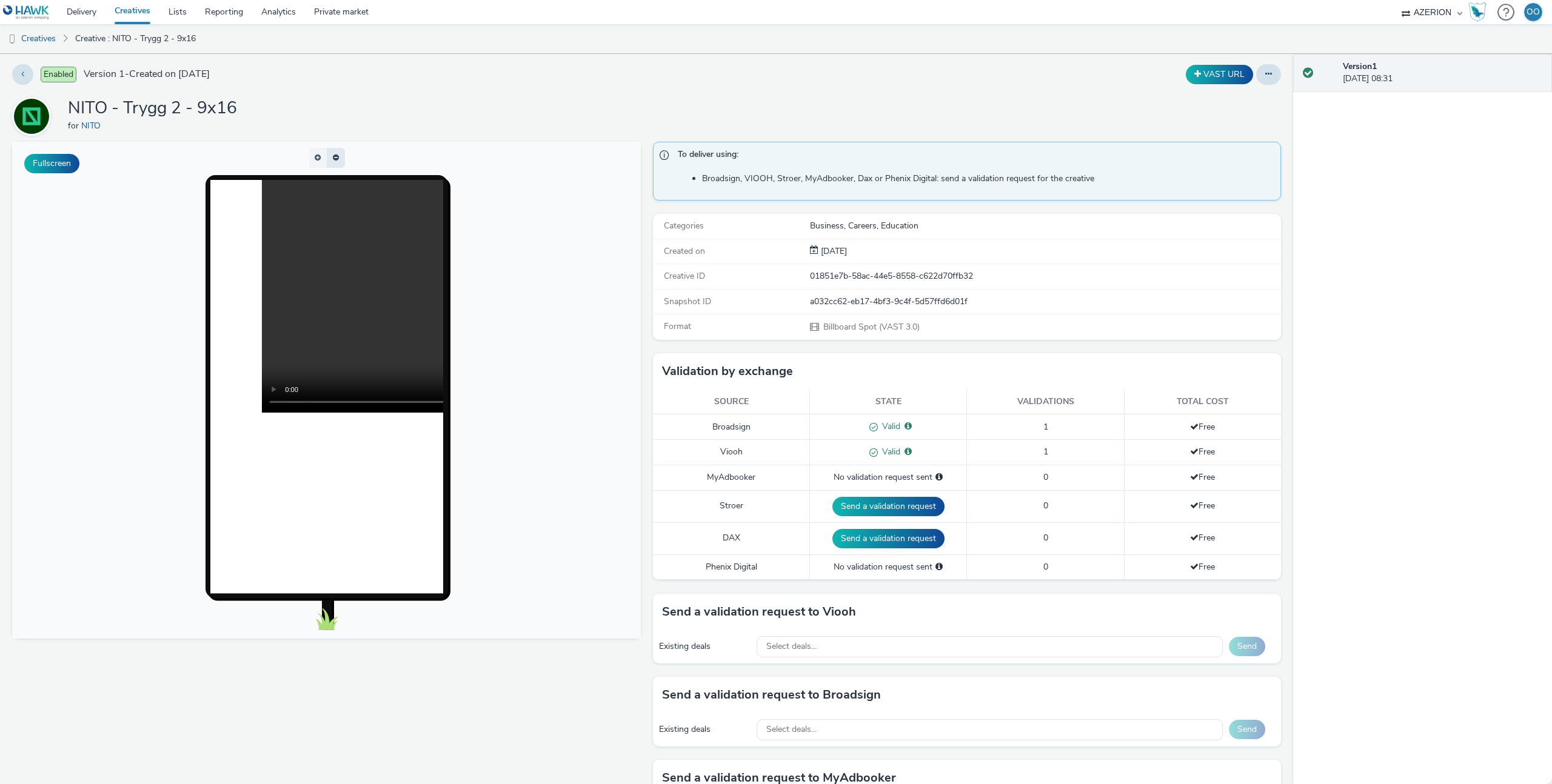
click at [333, 158] on button "button" at bounding box center [336, 157] width 18 height 20
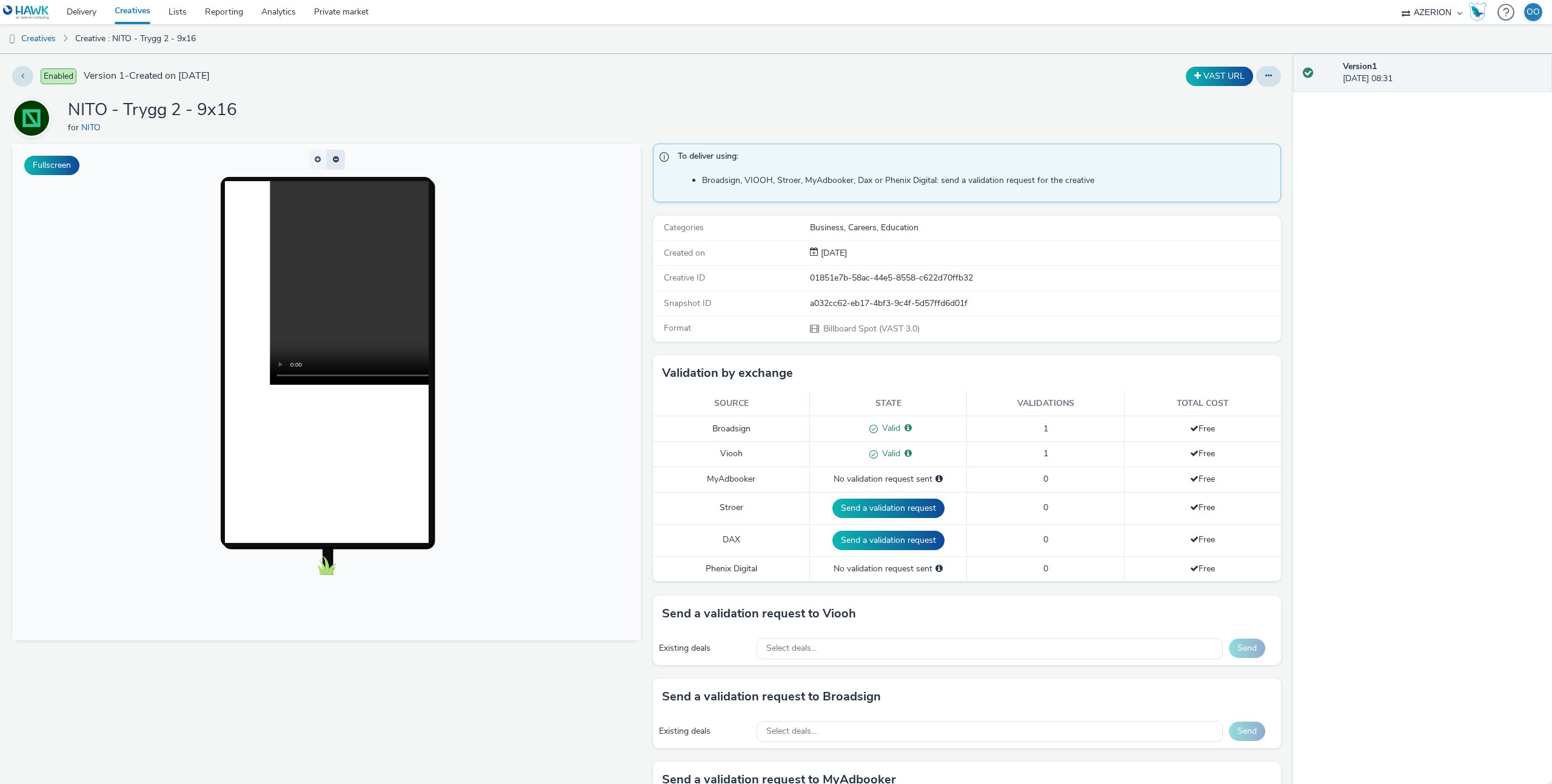
click at [333, 158] on button "button" at bounding box center [336, 159] width 18 height 20
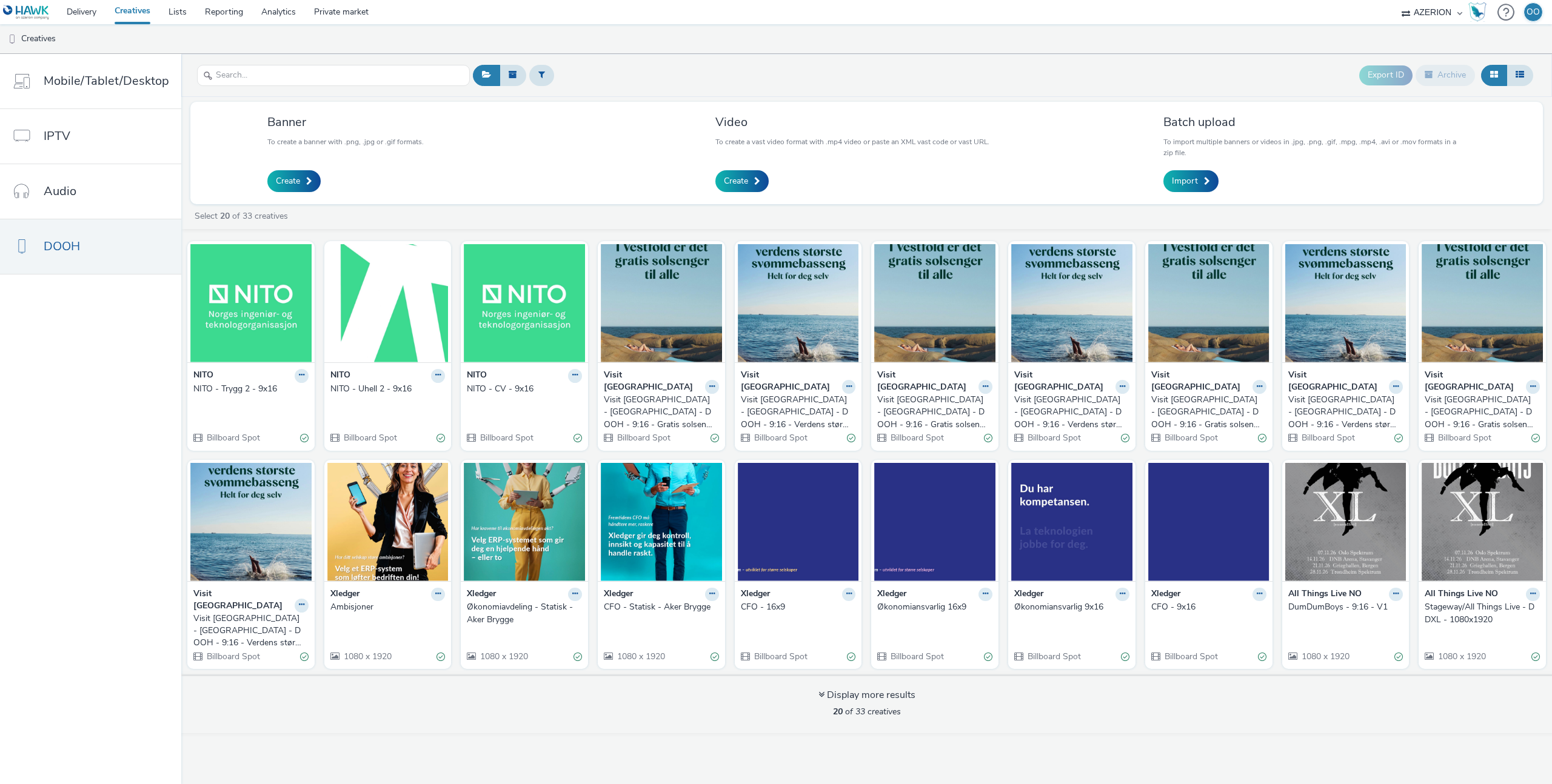
click at [1435, 14] on select "Adseo AS Akademiet AS Amidays AS Apriil Digital AS AZERION Beagle Media Dentsu …" at bounding box center [1432, 12] width 73 height 25
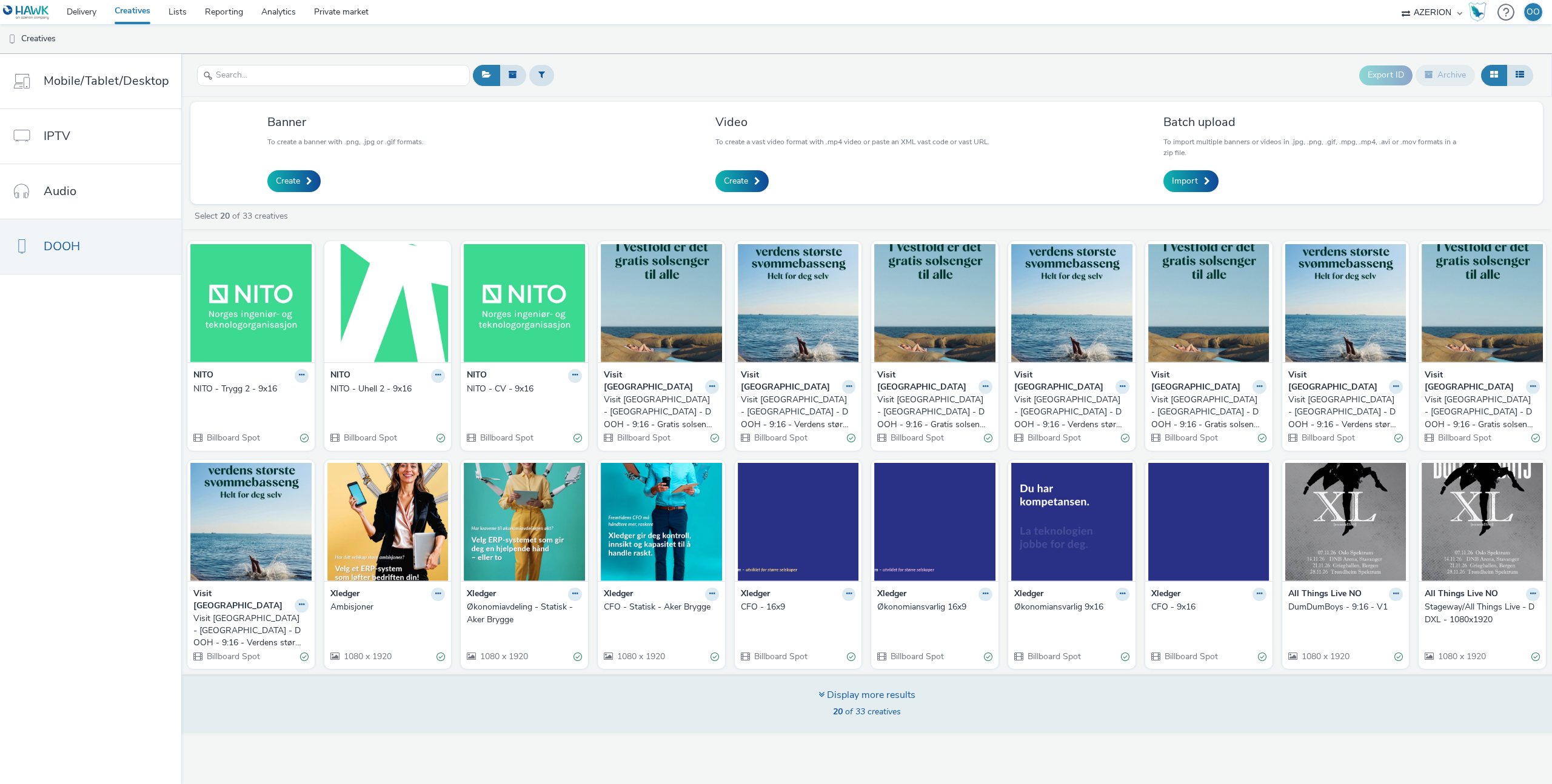
click at [882, 706] on span "20 of 33 creatives" at bounding box center [866, 712] width 68 height 12
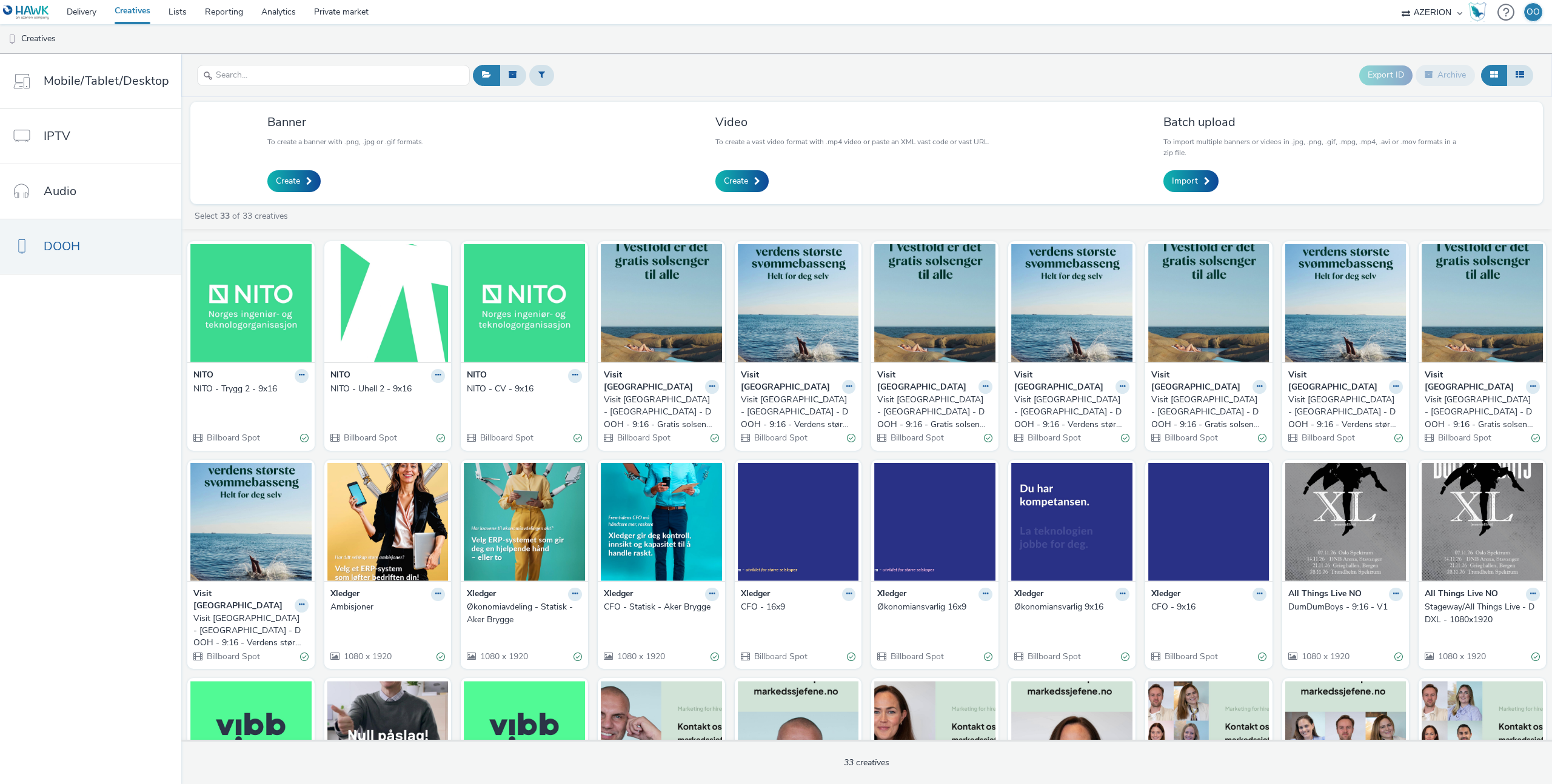
click at [1429, 10] on select "Adseo AS Akademiet AS Amidays AS Apriil Digital AS AZERION Beagle Media Dentsu …" at bounding box center [1432, 12] width 73 height 25
select select "51fcd49d-529b-4d90-b63c-17815cf669b5"
click at [1396, 0] on select "Adseo AS Akademiet AS Amidays AS Apriil Digital AS AZERION Beagle Media Dentsu …" at bounding box center [1432, 12] width 73 height 25
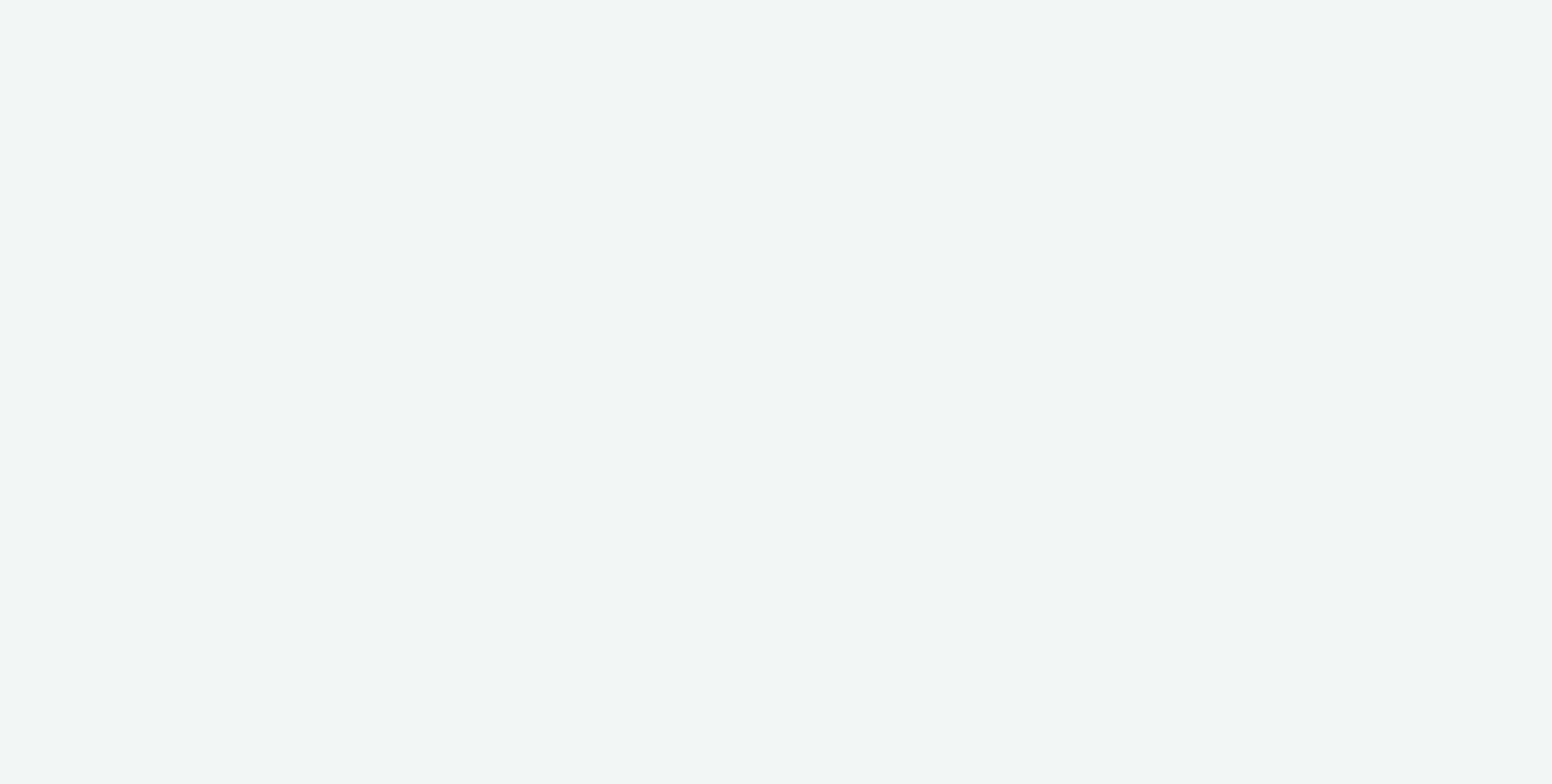
select select "51fcd49d-529b-4d90-b63c-17815cf669b5"
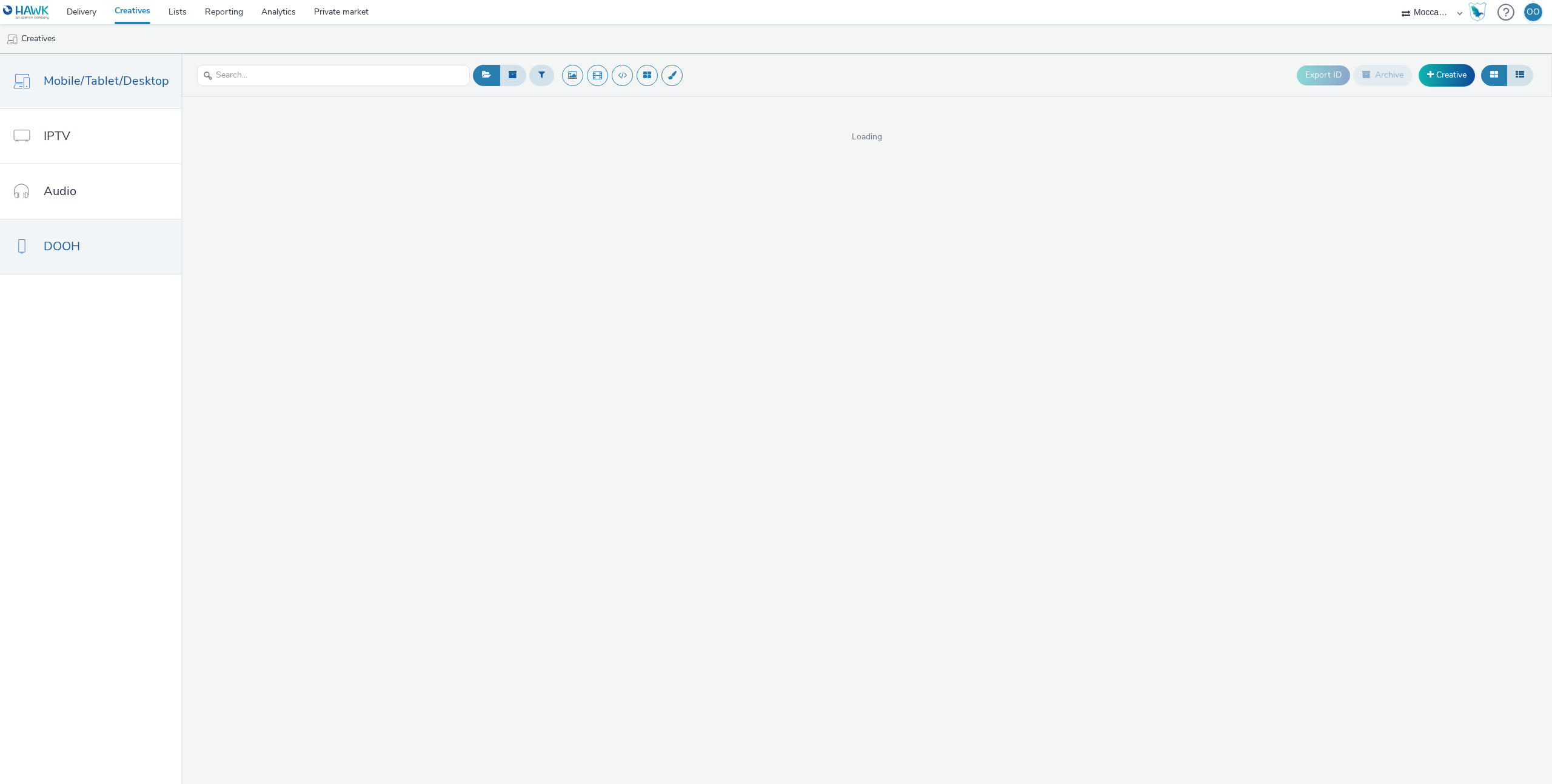
click at [102, 251] on link "DOOH" at bounding box center [91, 246] width 181 height 54
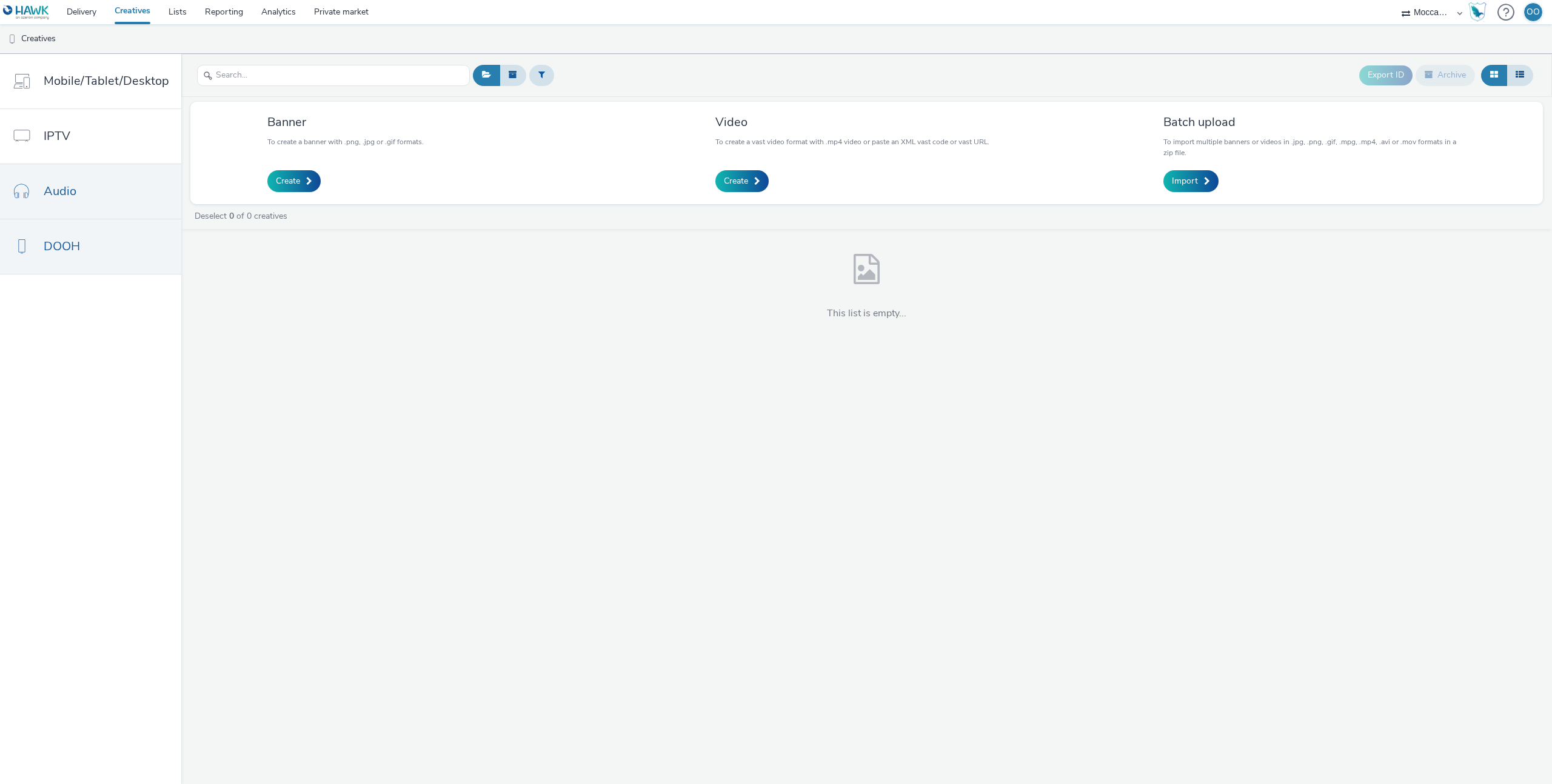
click at [88, 192] on link "Audio" at bounding box center [91, 191] width 181 height 54
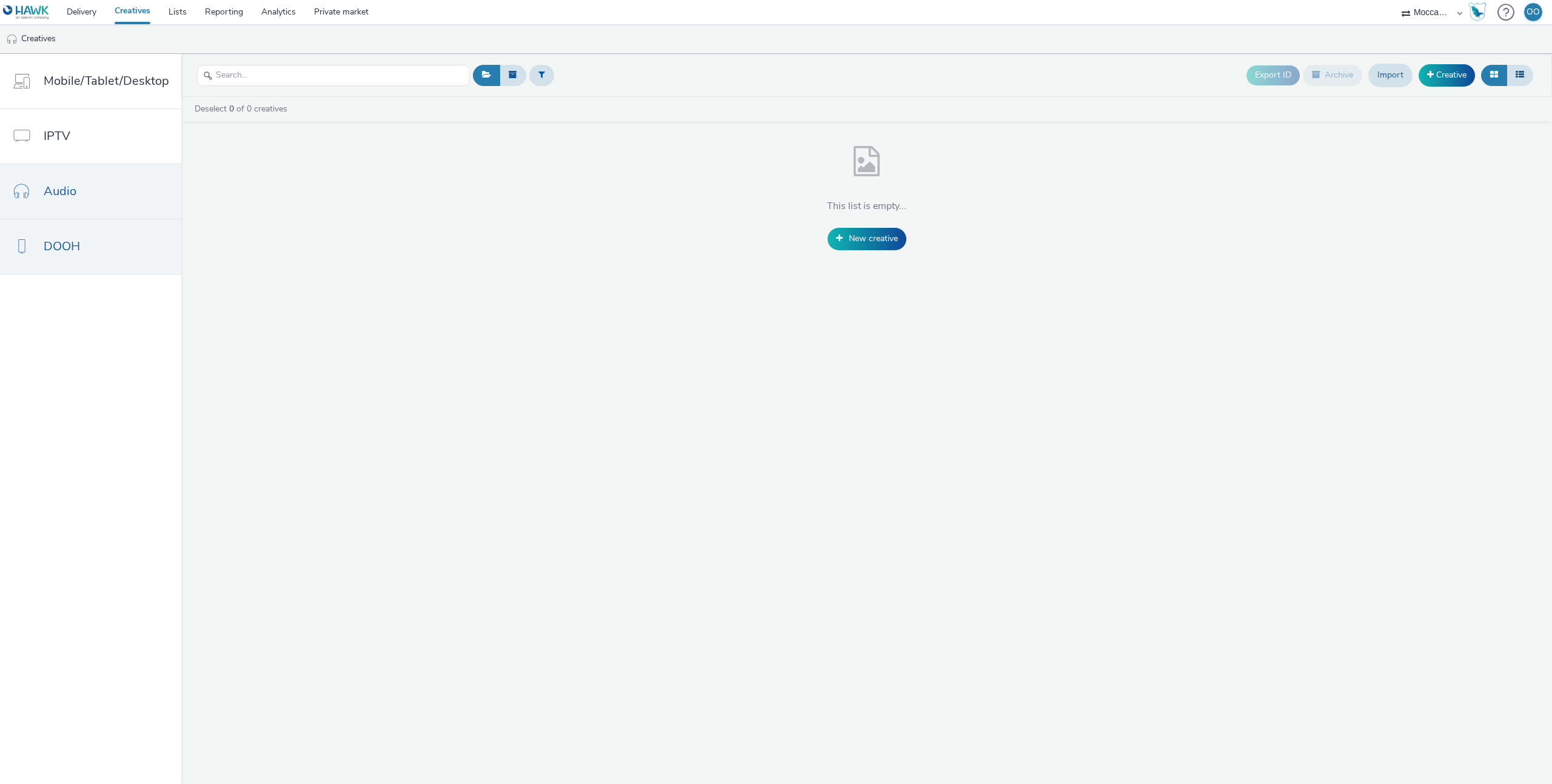
click at [103, 256] on link "DOOH" at bounding box center [91, 246] width 181 height 54
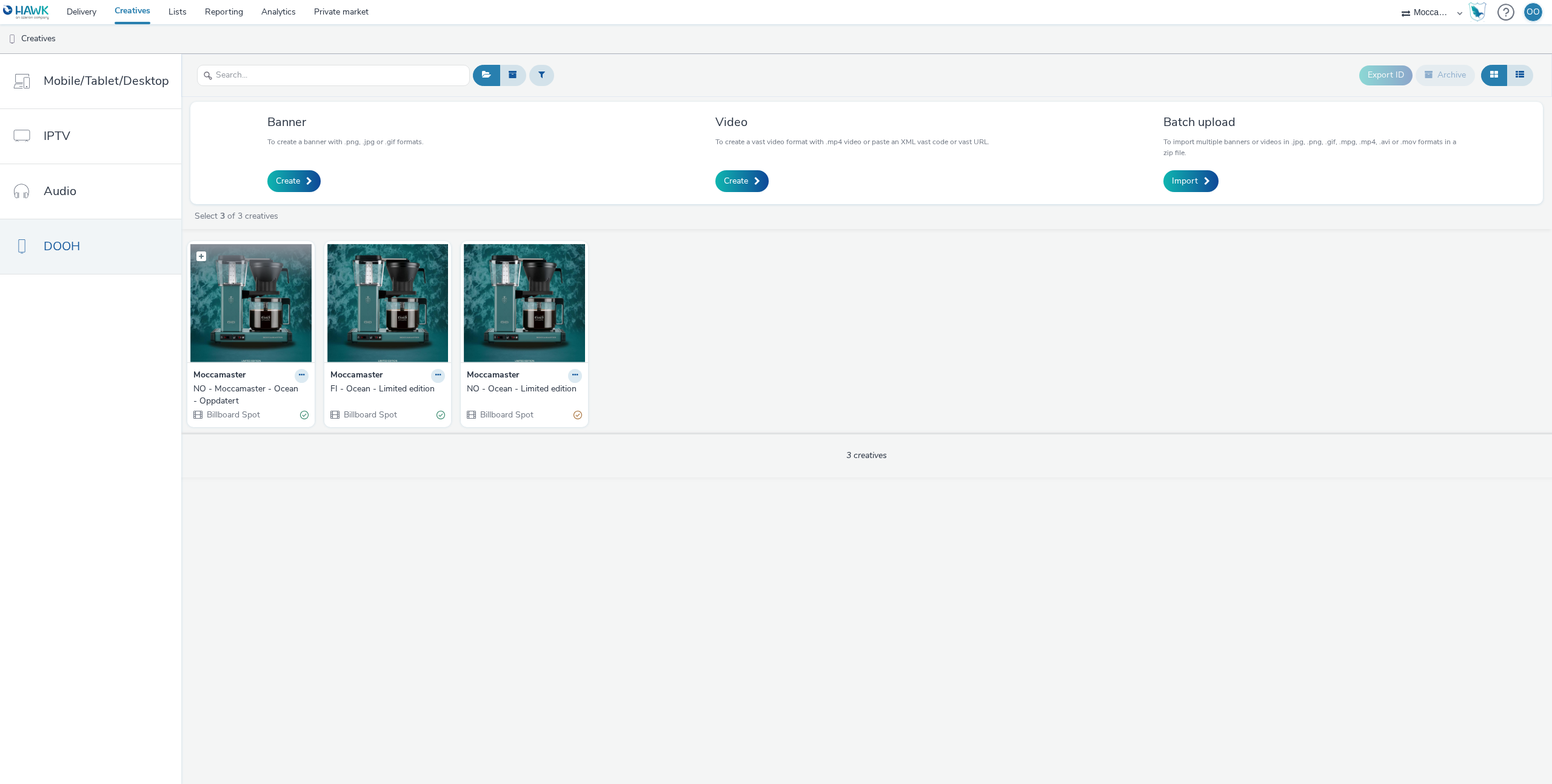
click at [253, 327] on img at bounding box center [250, 303] width 121 height 118
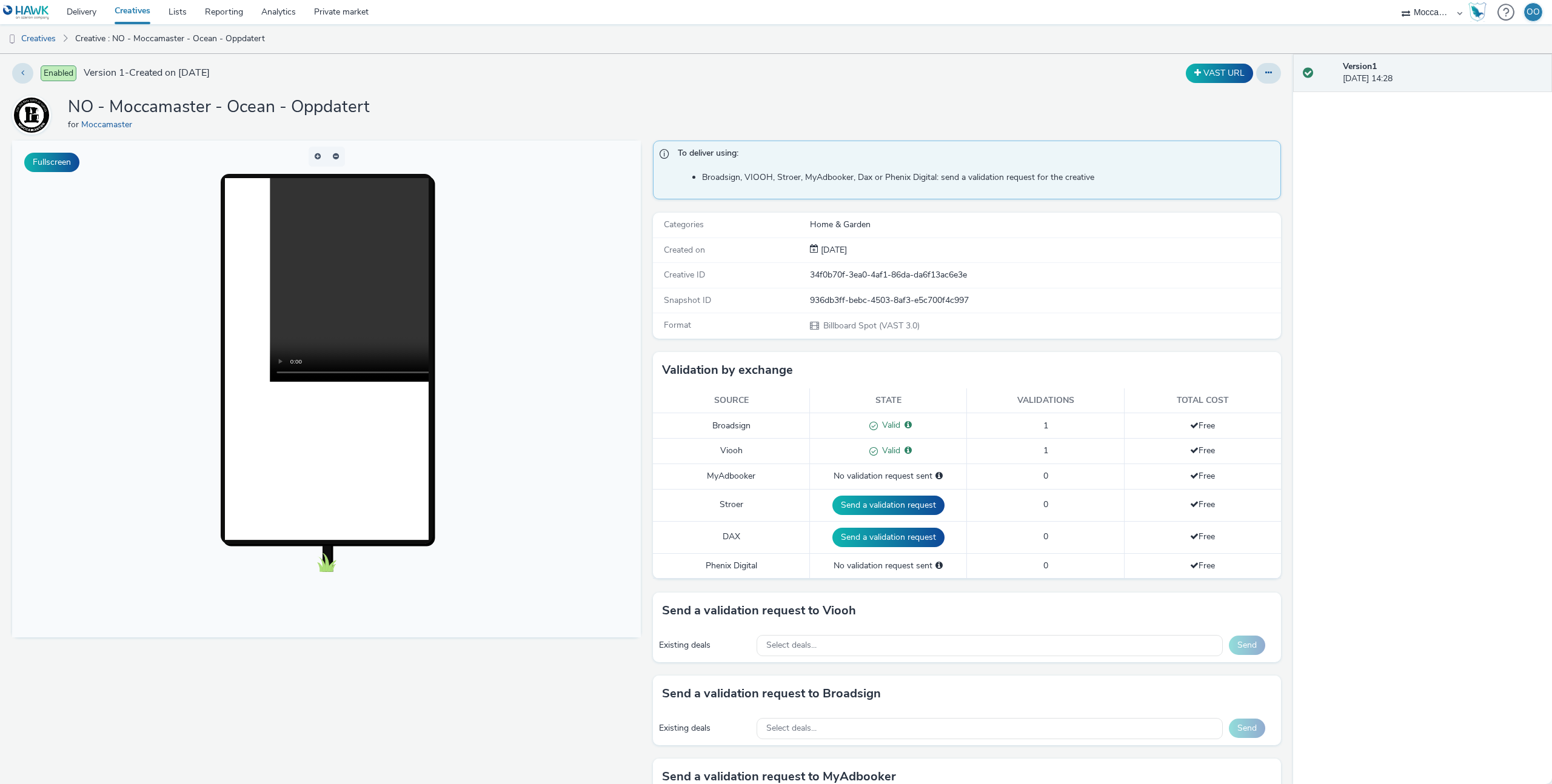
click at [339, 297] on video at bounding box center [472, 279] width 407 height 204
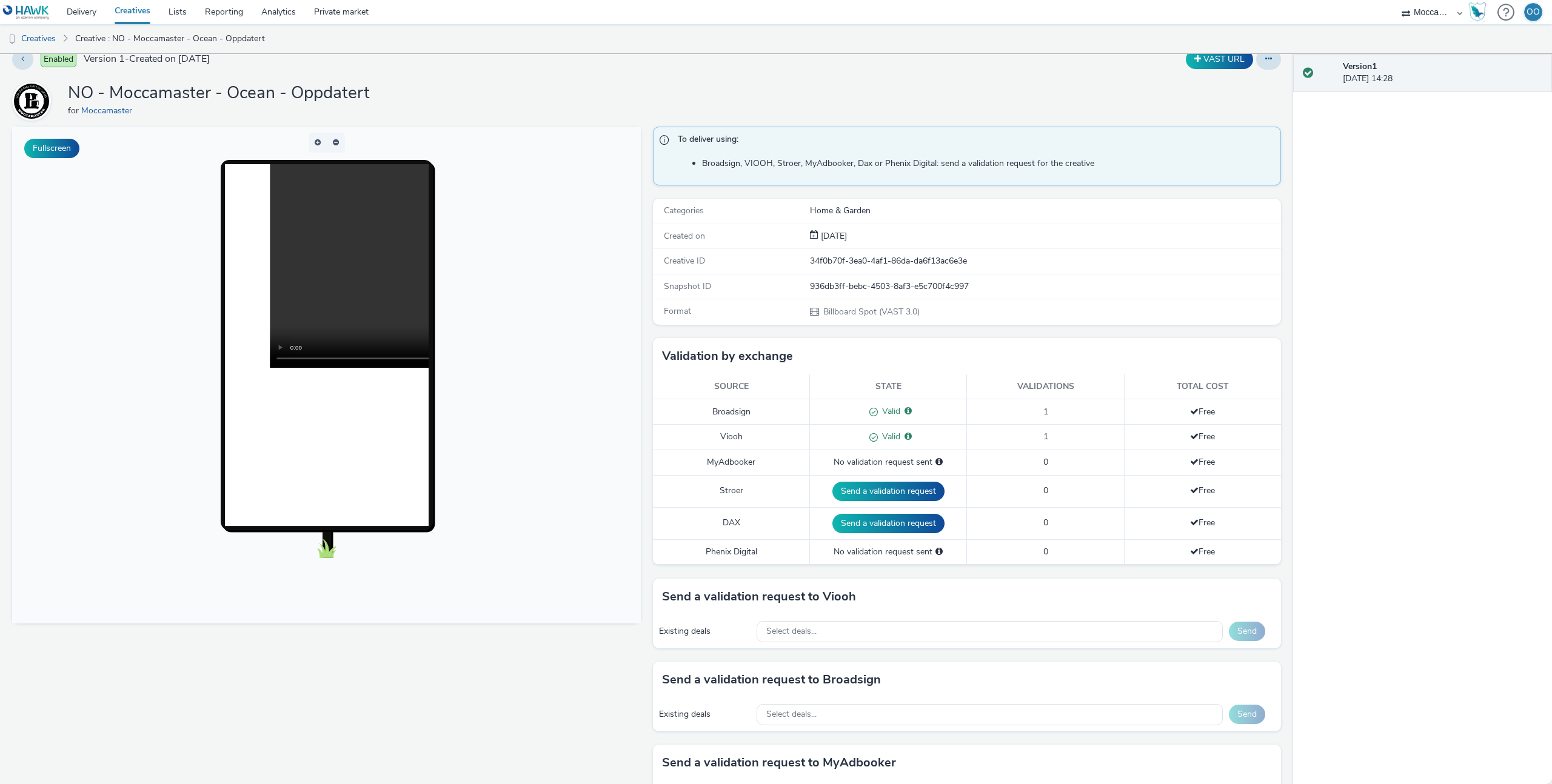
scroll to position [22, 0]
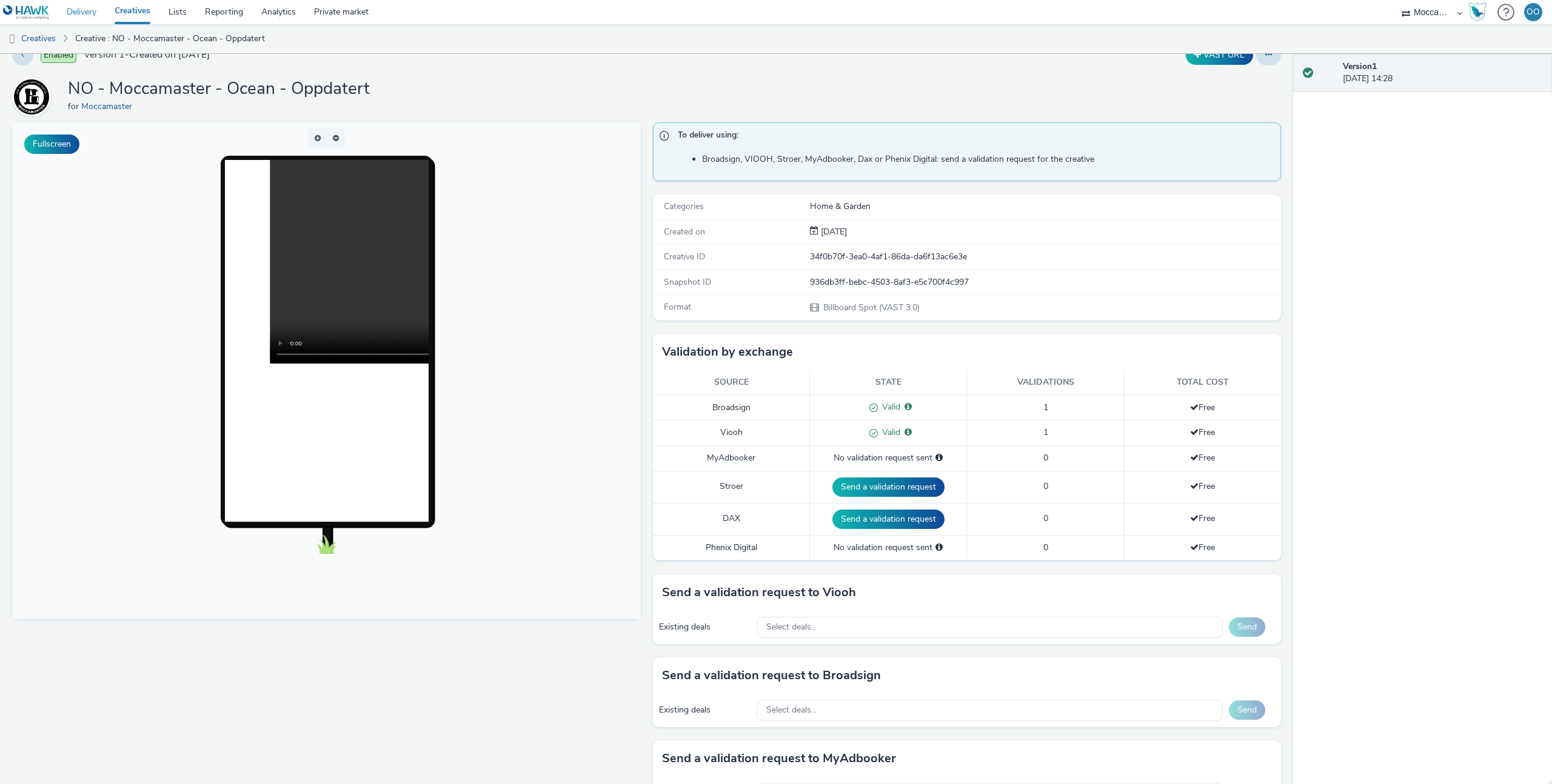
click at [86, 14] on link "Delivery" at bounding box center [82, 12] width 48 height 25
